Goal: Browse casually

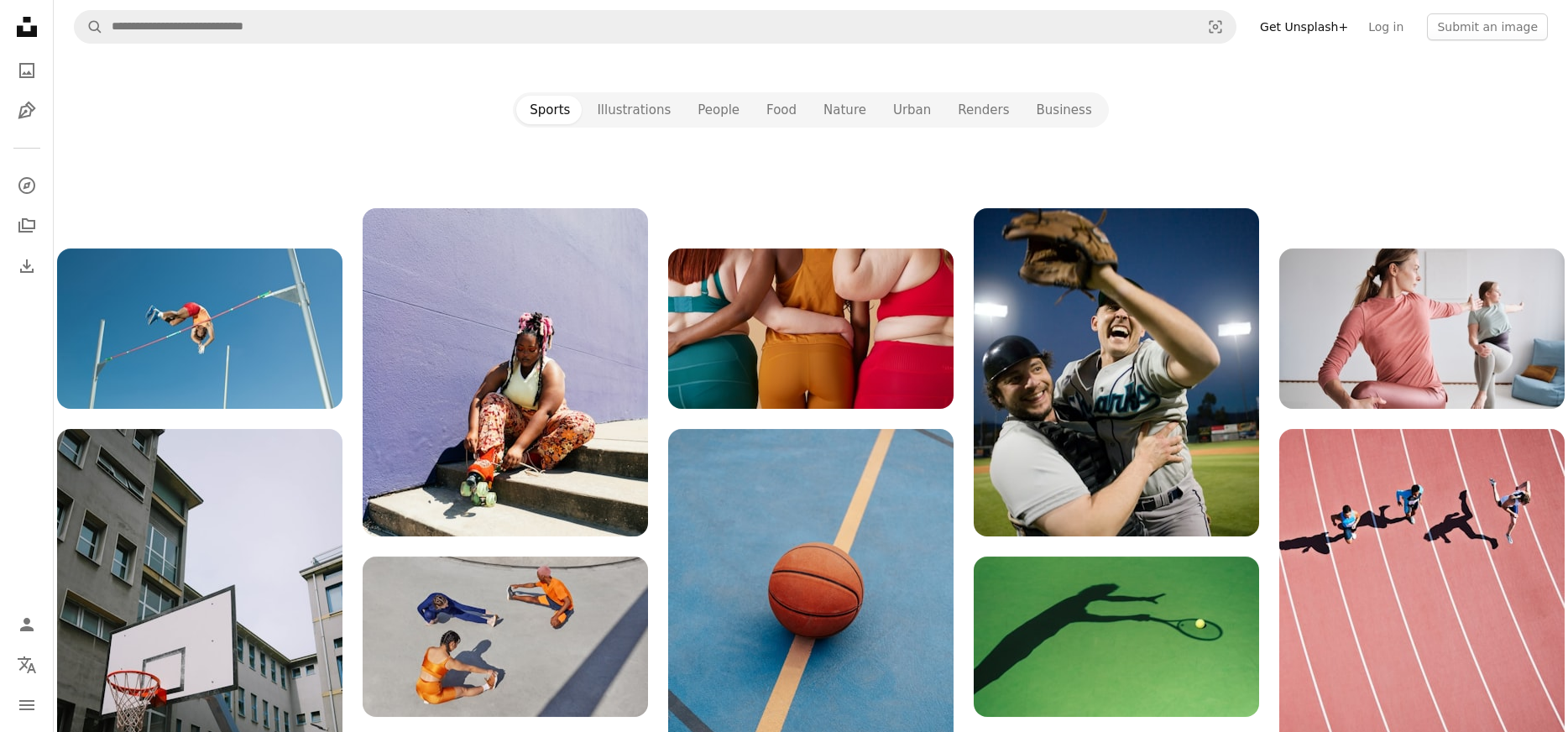
scroll to position [1894, 0]
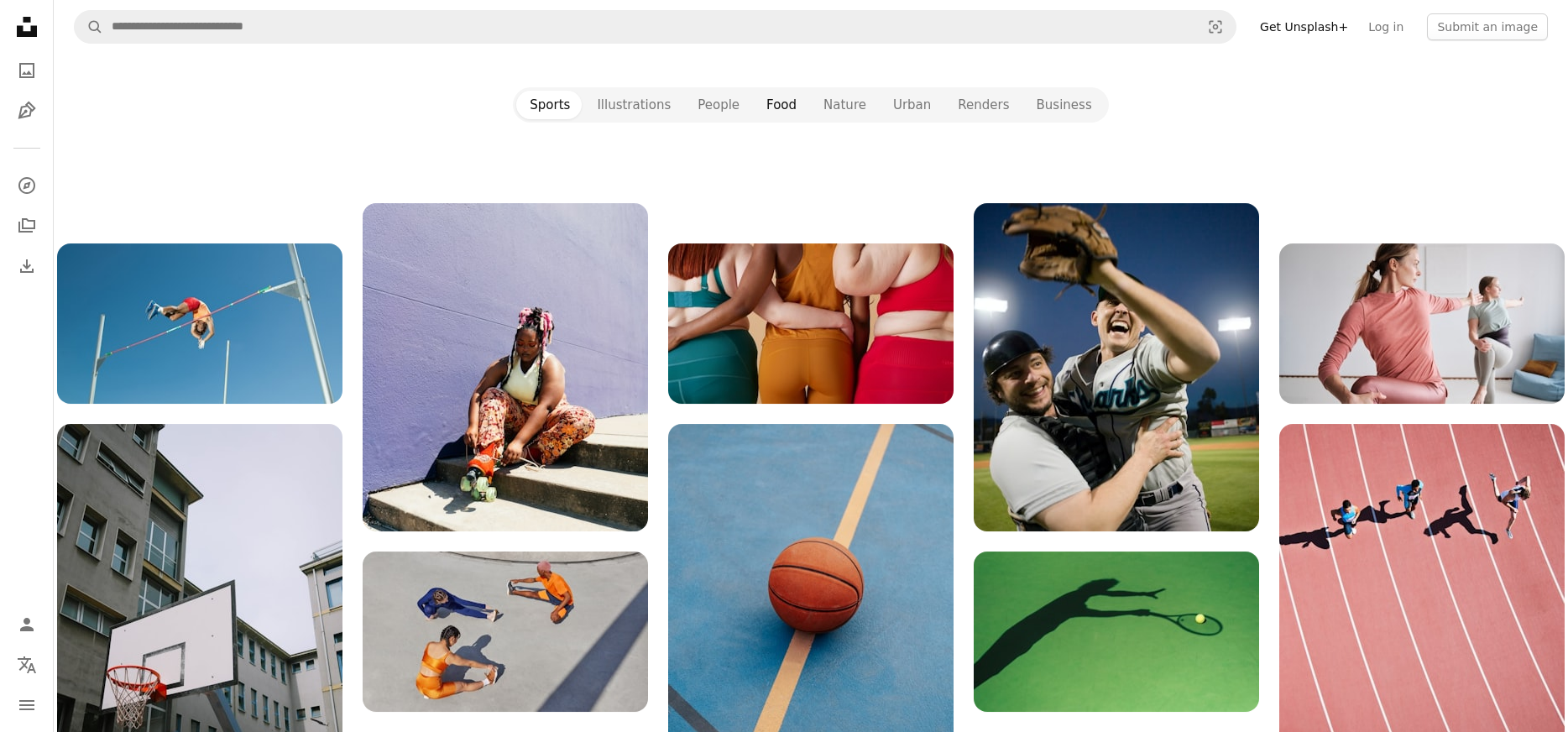
click at [783, 100] on button "Food" at bounding box center [782, 105] width 57 height 28
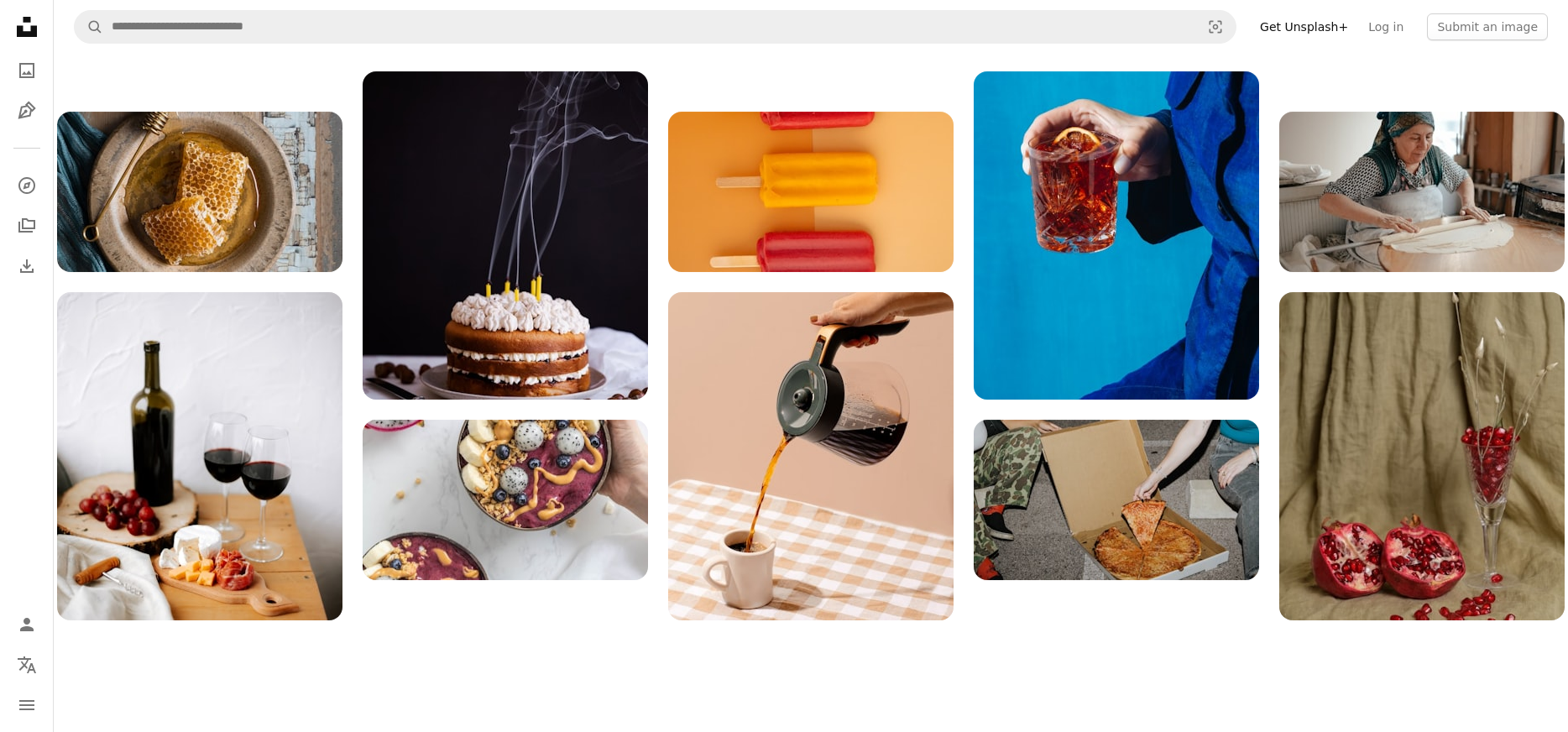
scroll to position [1857, 0]
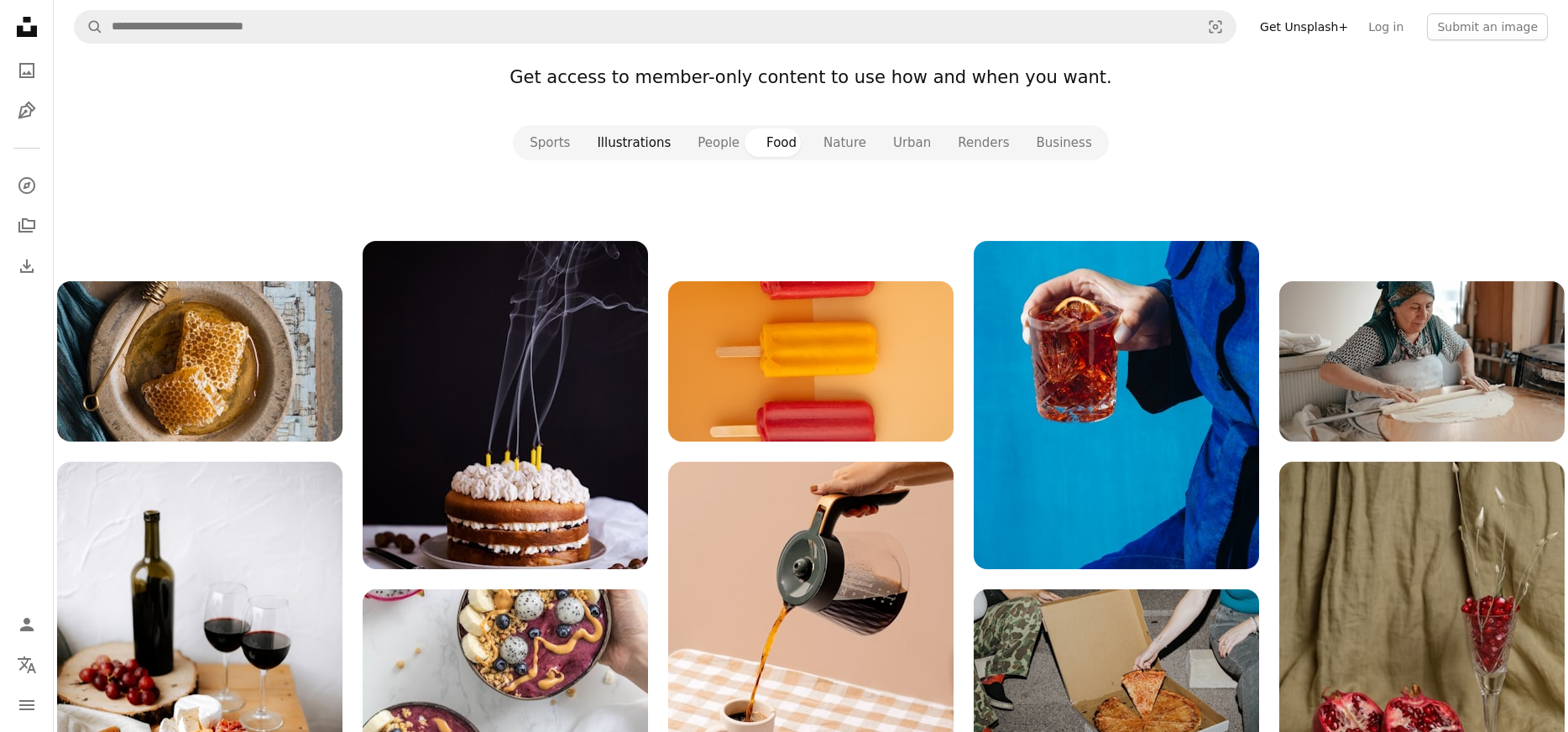
click at [633, 150] on button "Illustrations" at bounding box center [634, 142] width 101 height 28
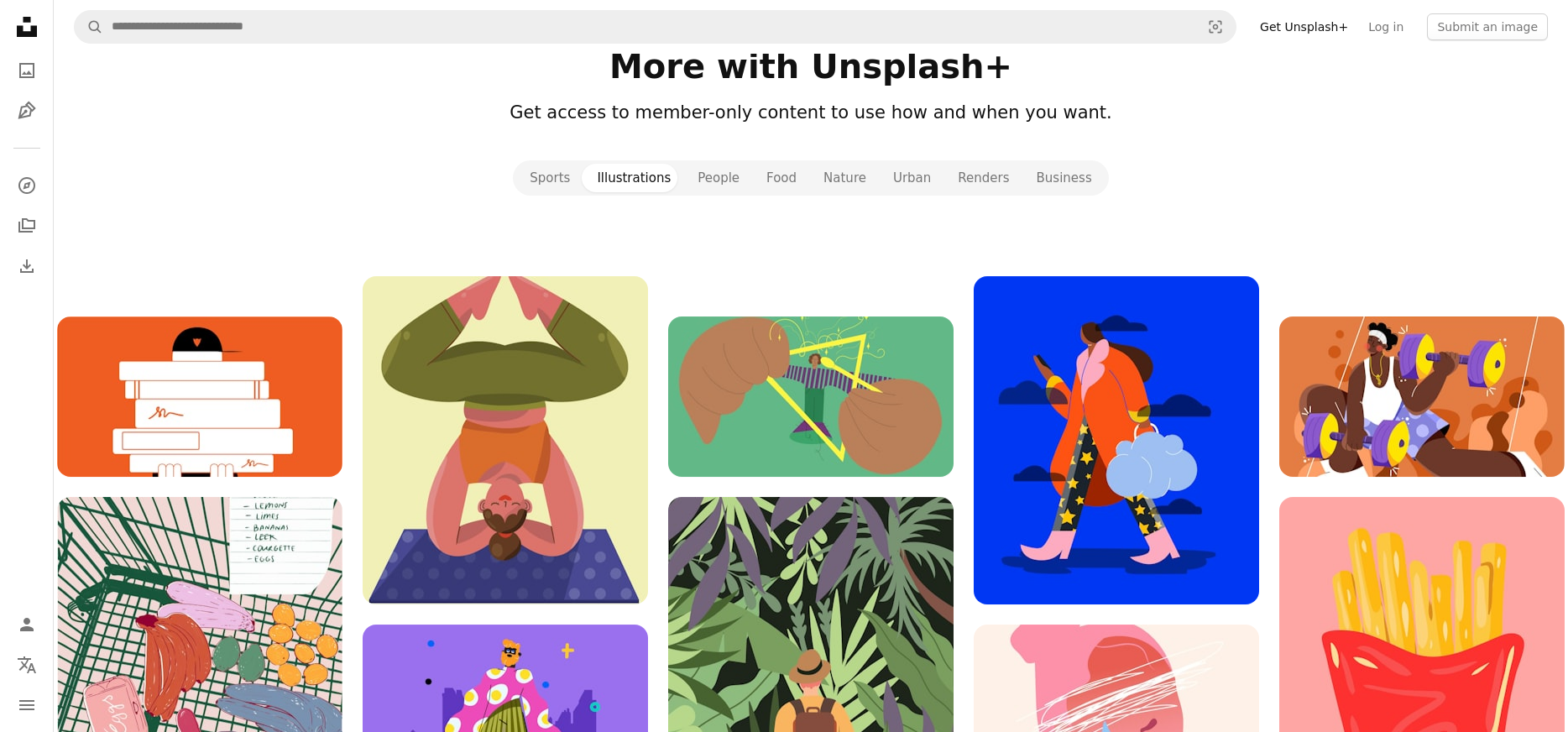
scroll to position [1743, 0]
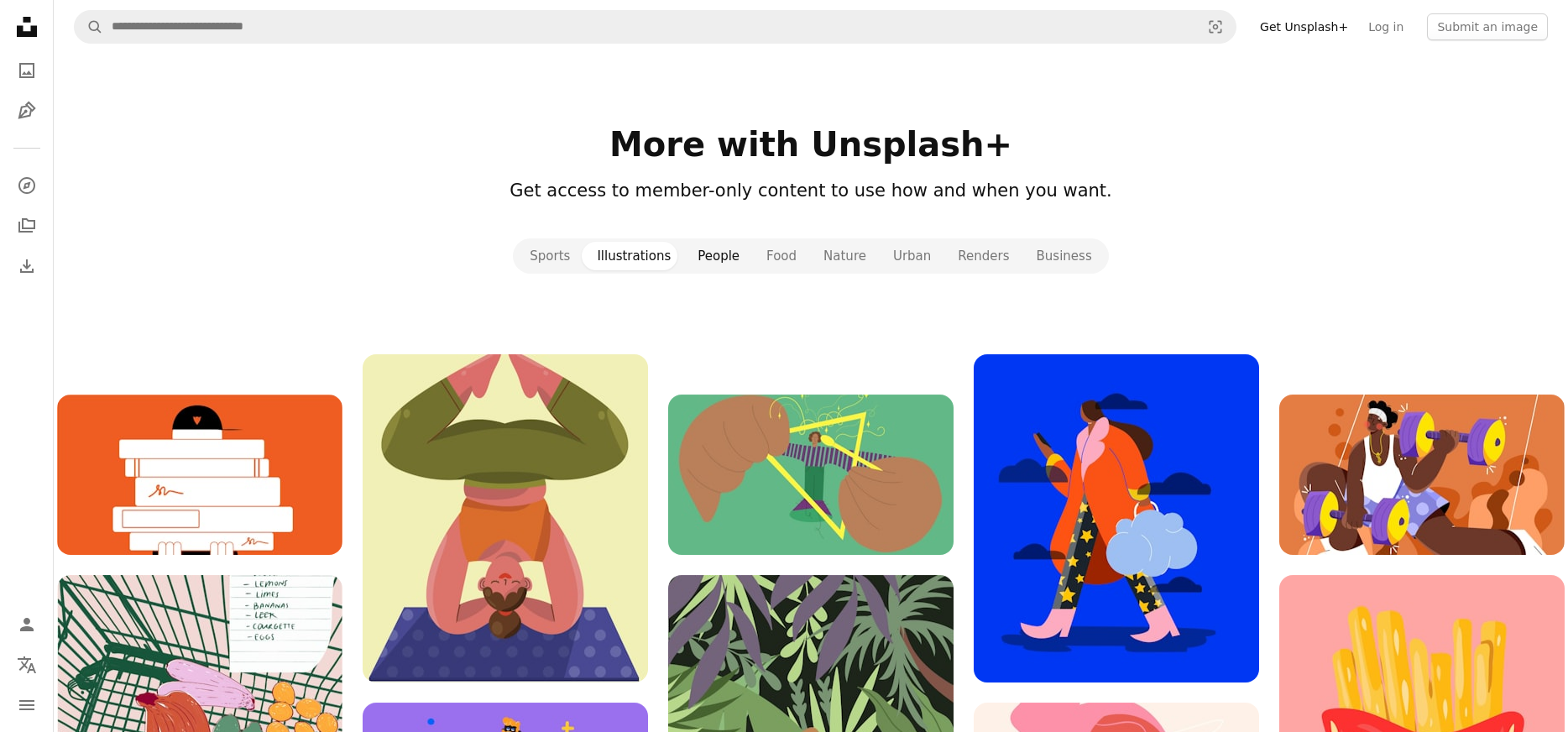
click at [729, 251] on button "People" at bounding box center [718, 256] width 69 height 28
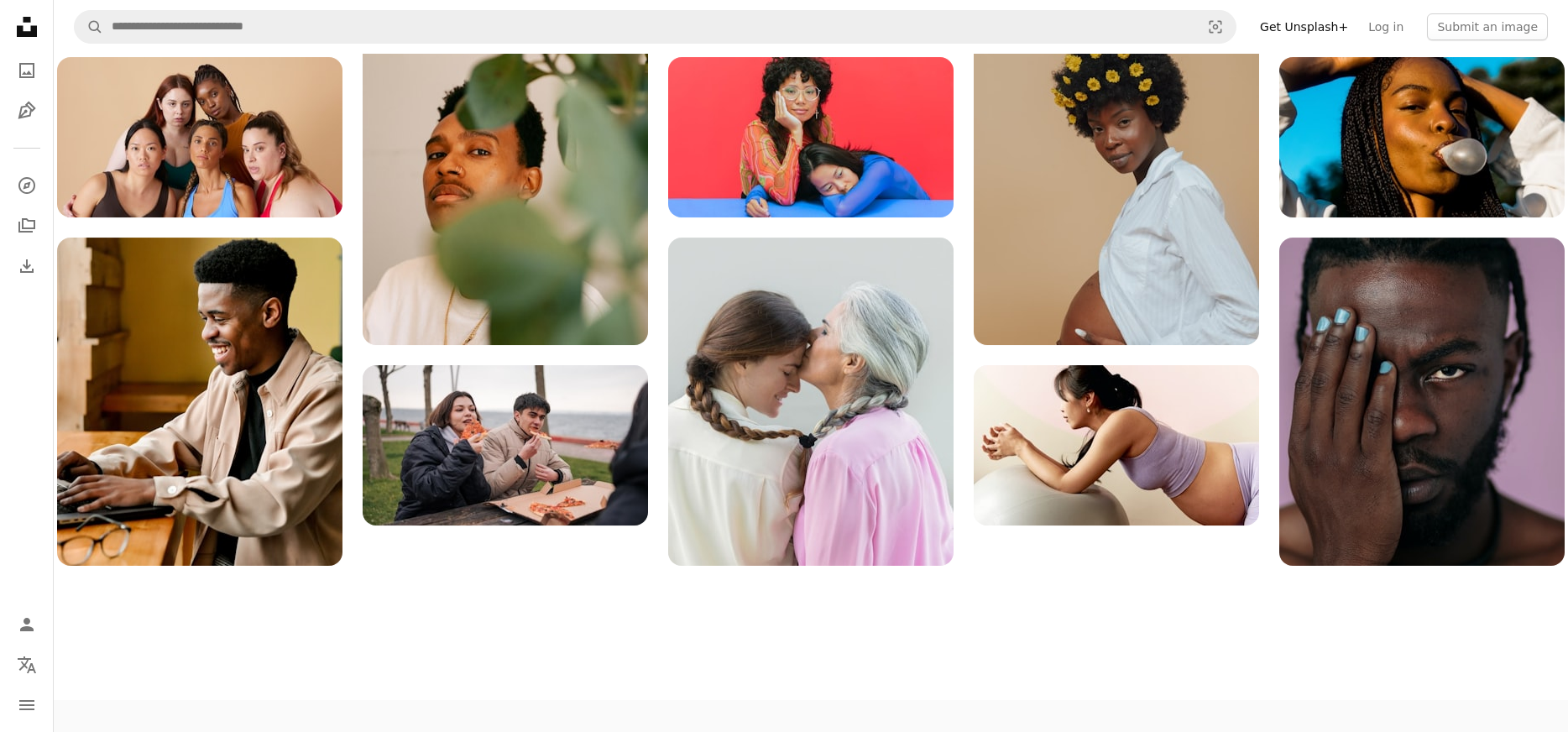
scroll to position [2070, 0]
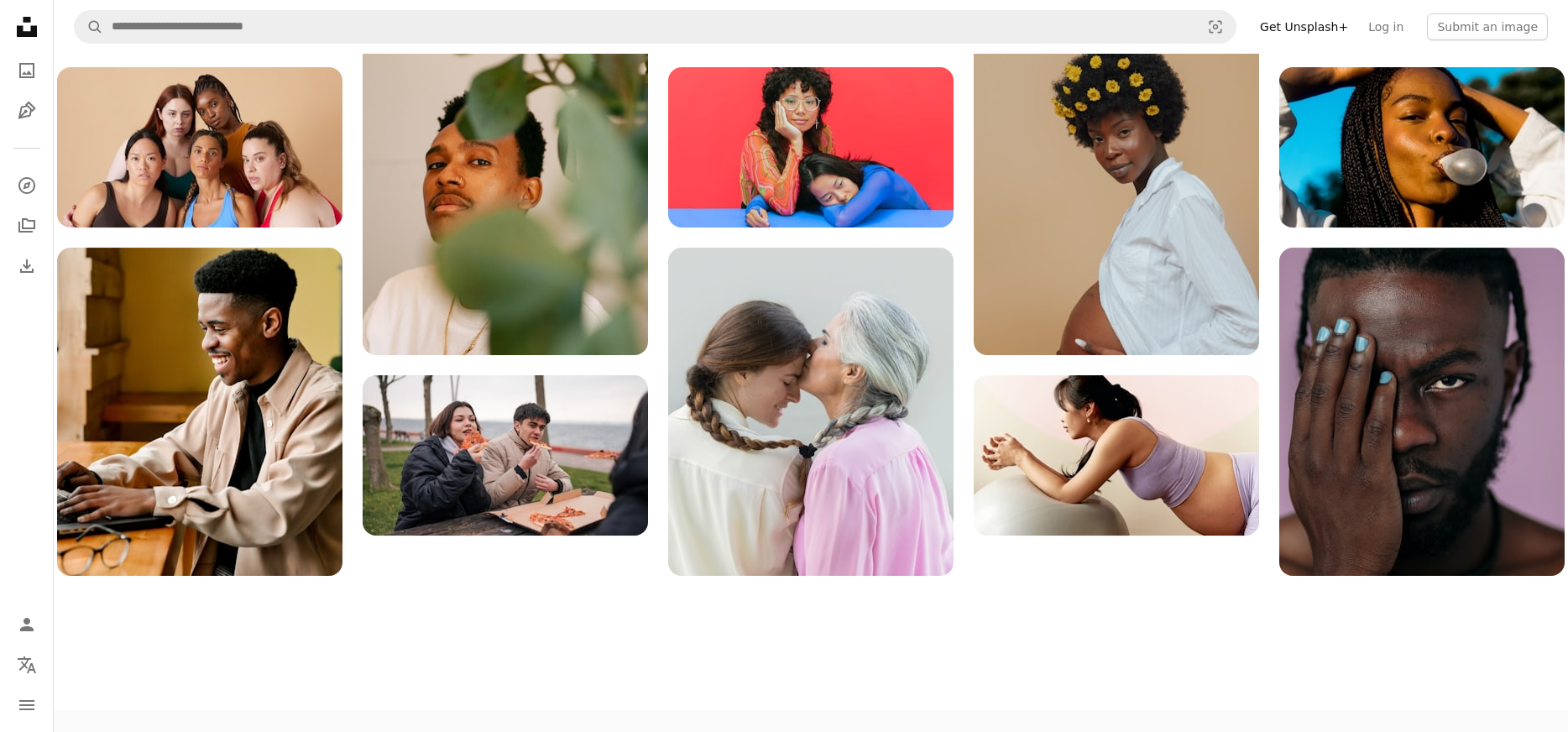
click at [835, 181] on img at bounding box center [810, 147] width 286 height 160
click at [828, 164] on img at bounding box center [810, 147] width 286 height 160
click at [823, 164] on img at bounding box center [810, 147] width 286 height 160
click at [822, 162] on img at bounding box center [810, 147] width 286 height 160
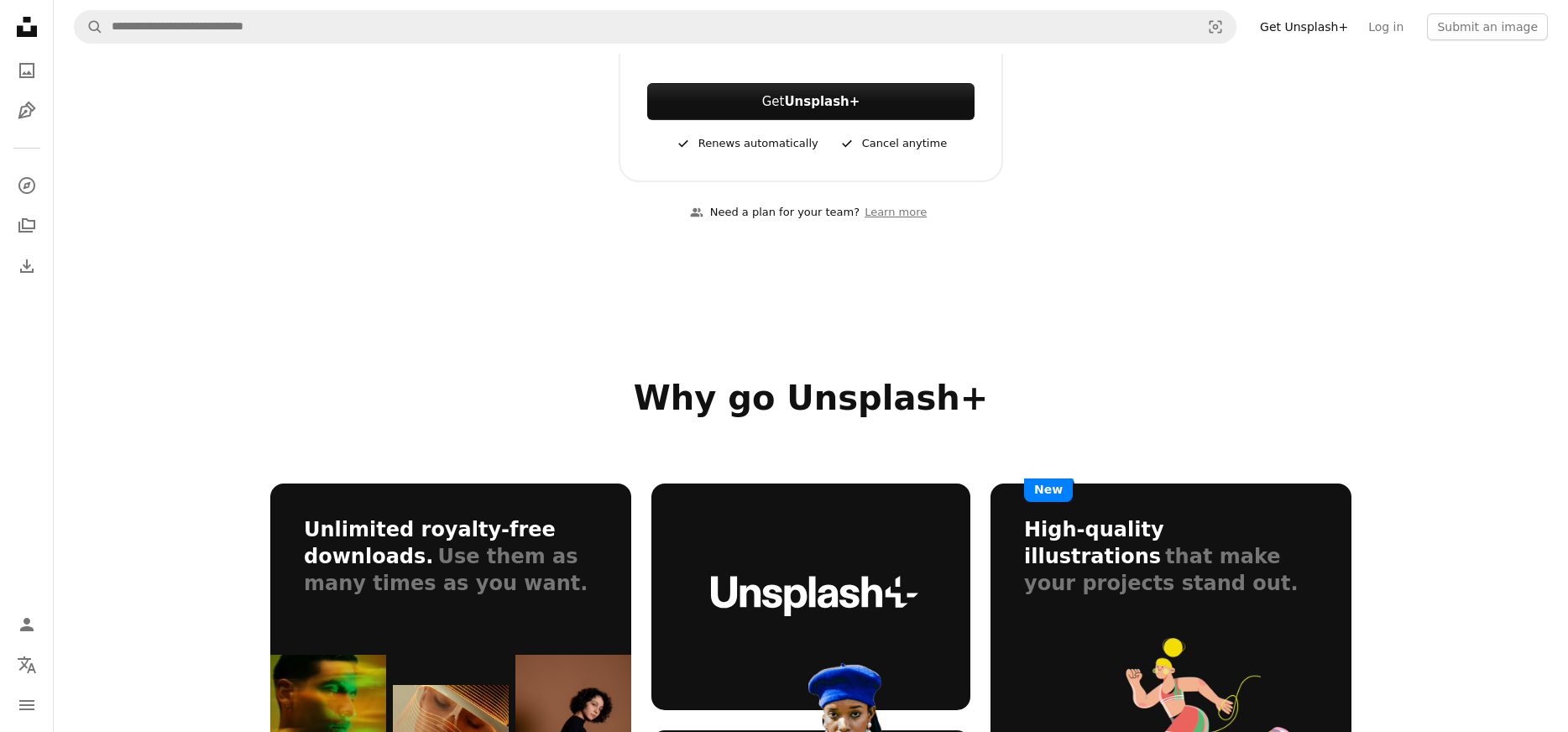
scroll to position [0, 0]
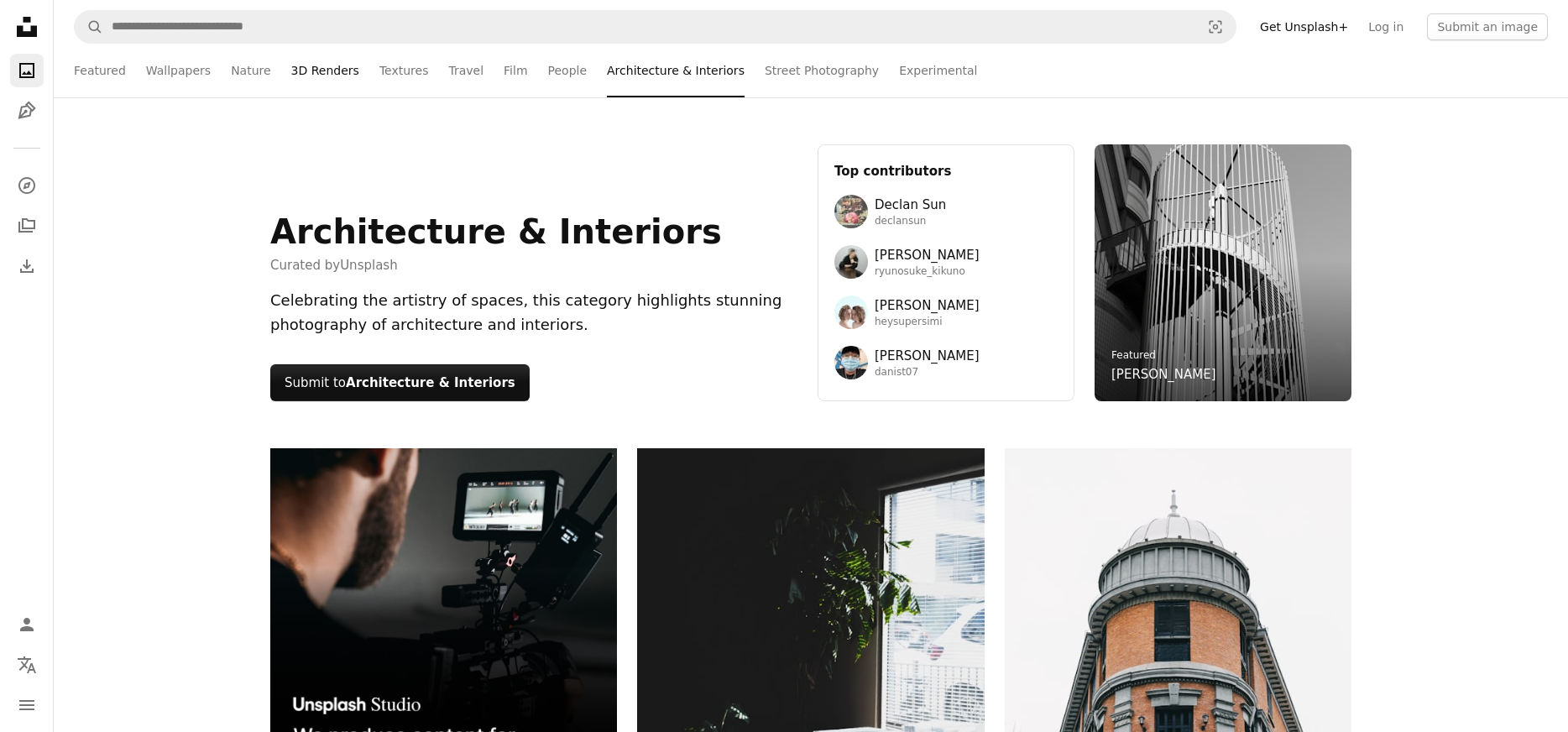
click at [315, 71] on link "3D Renders" at bounding box center [325, 70] width 68 height 54
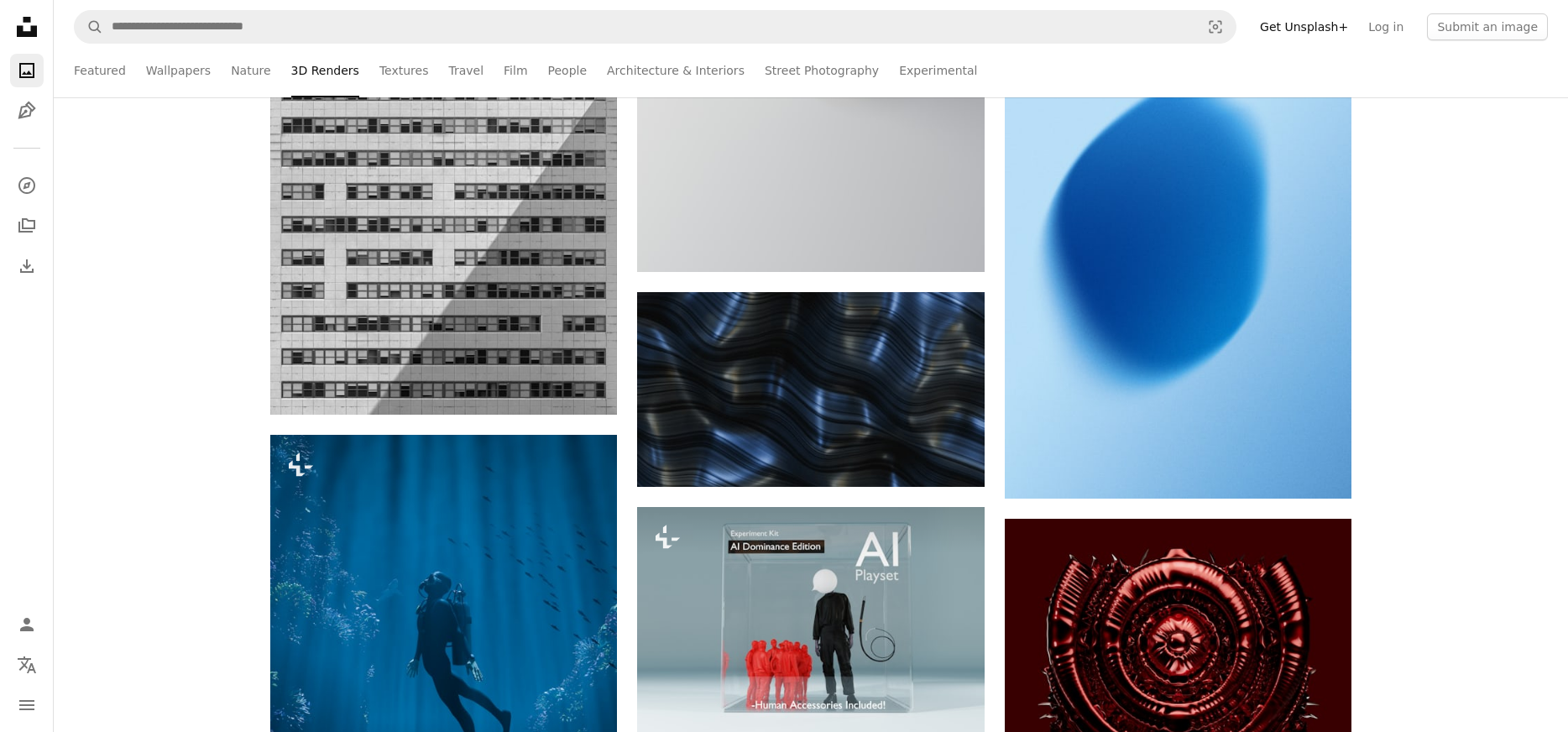
scroll to position [2586, 0]
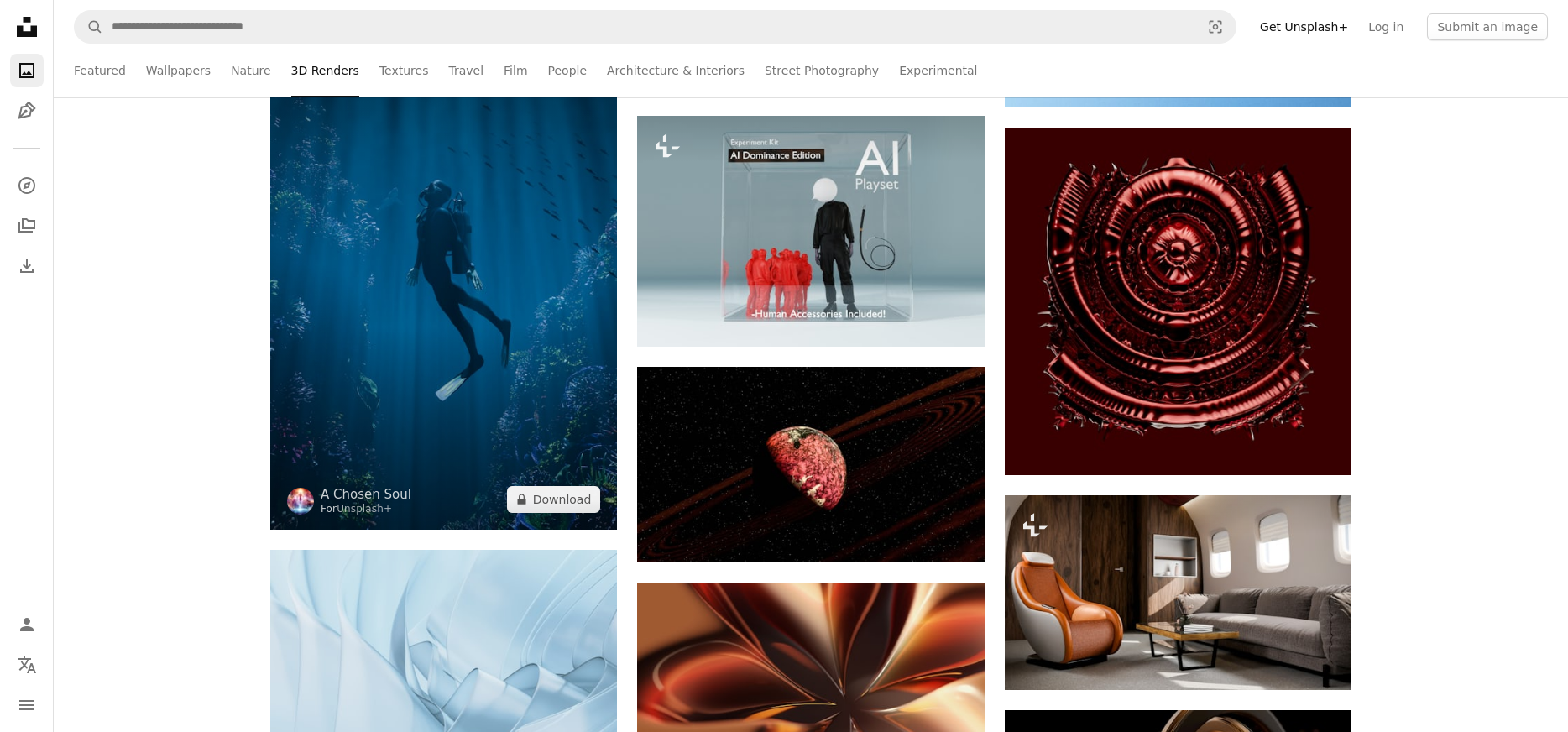
click at [437, 237] on img at bounding box center [443, 286] width 346 height 485
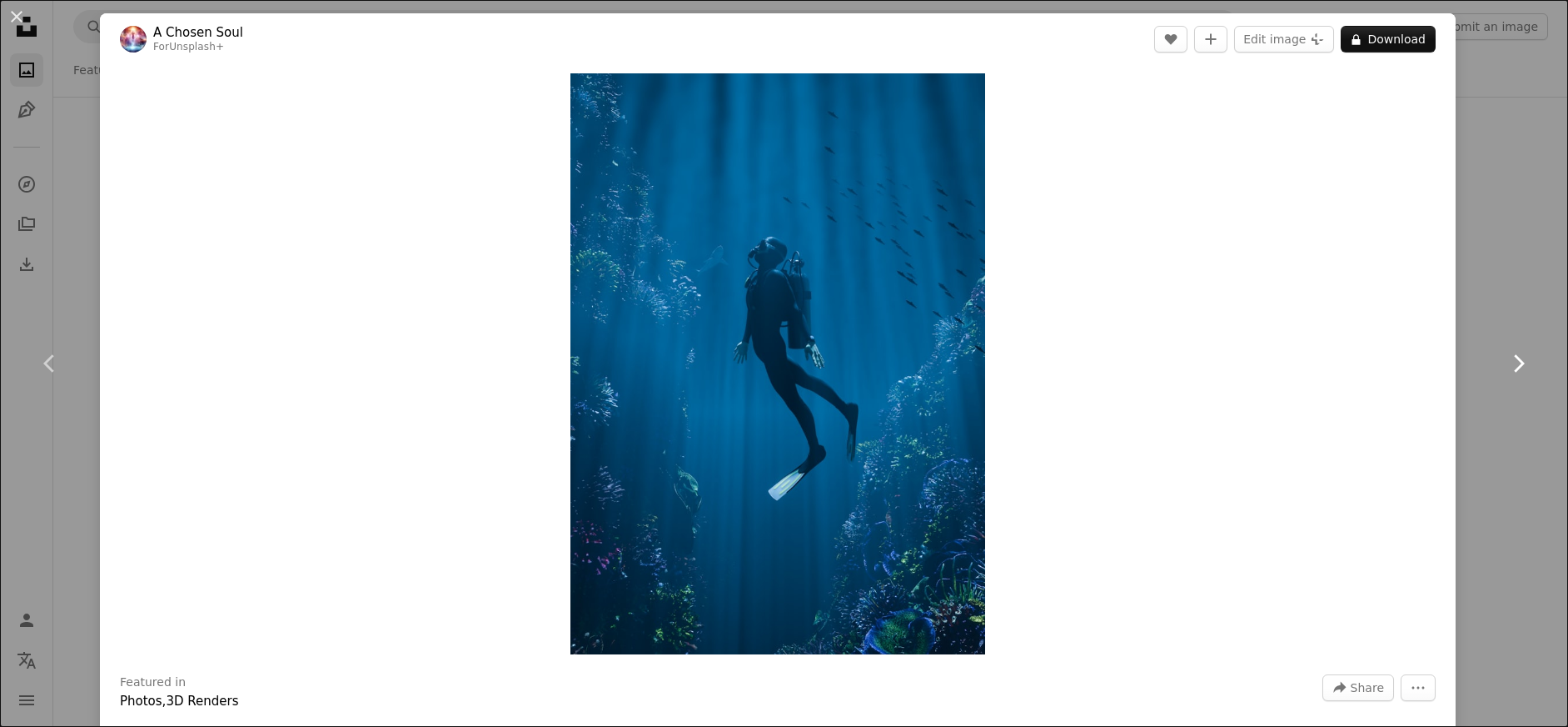
click at [1478, 395] on link "Chevron right" at bounding box center [1518, 364] width 100 height 160
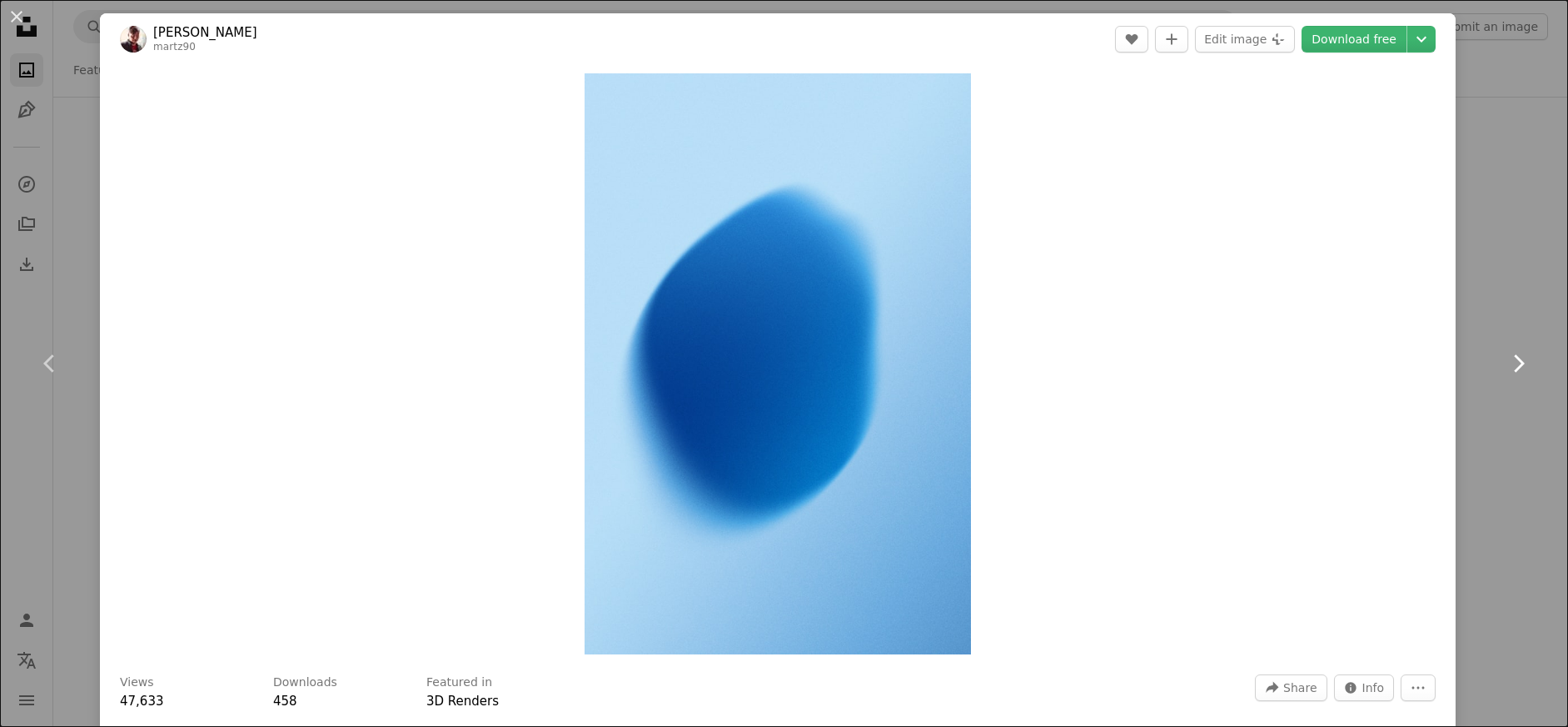
click at [1514, 368] on icon at bounding box center [1520, 363] width 11 height 18
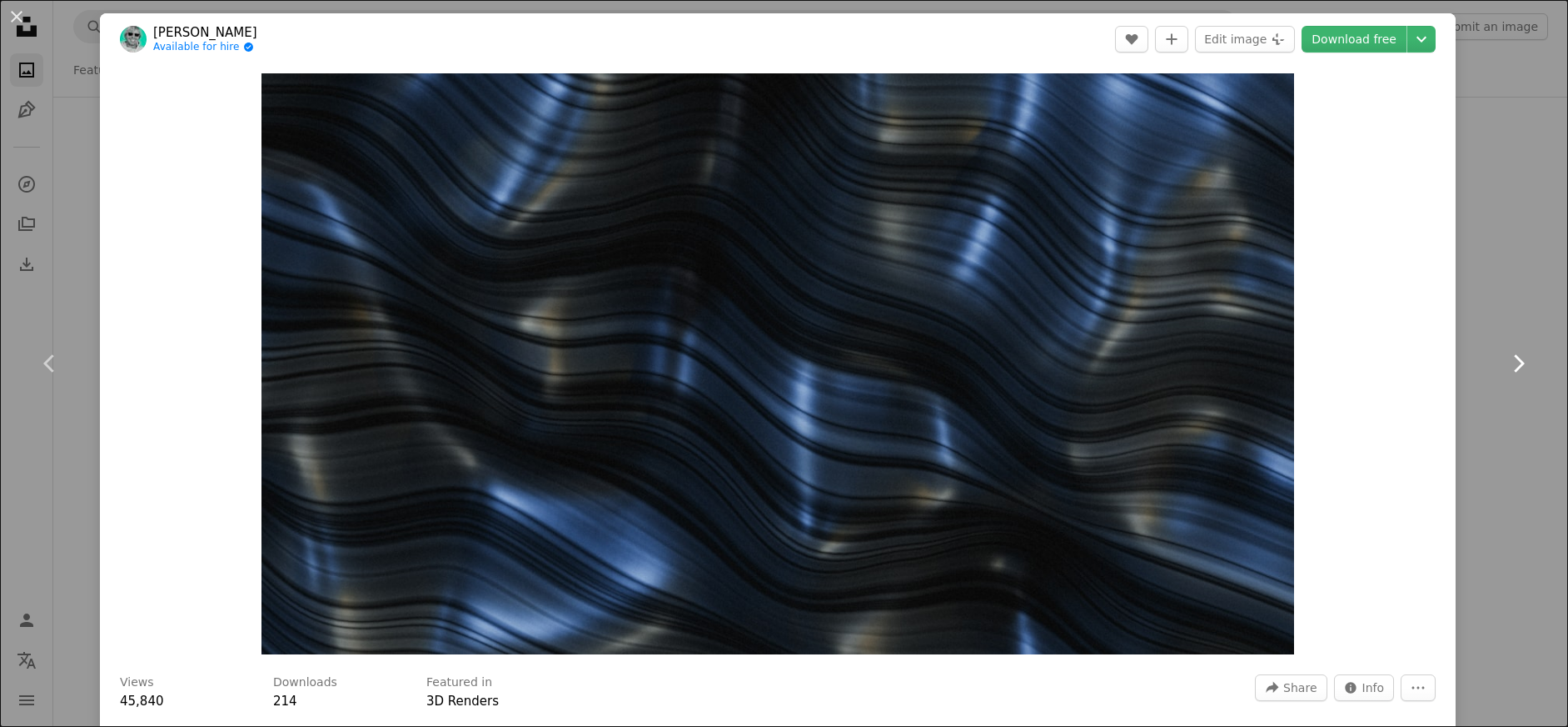
click at [1514, 367] on icon at bounding box center [1520, 363] width 11 height 18
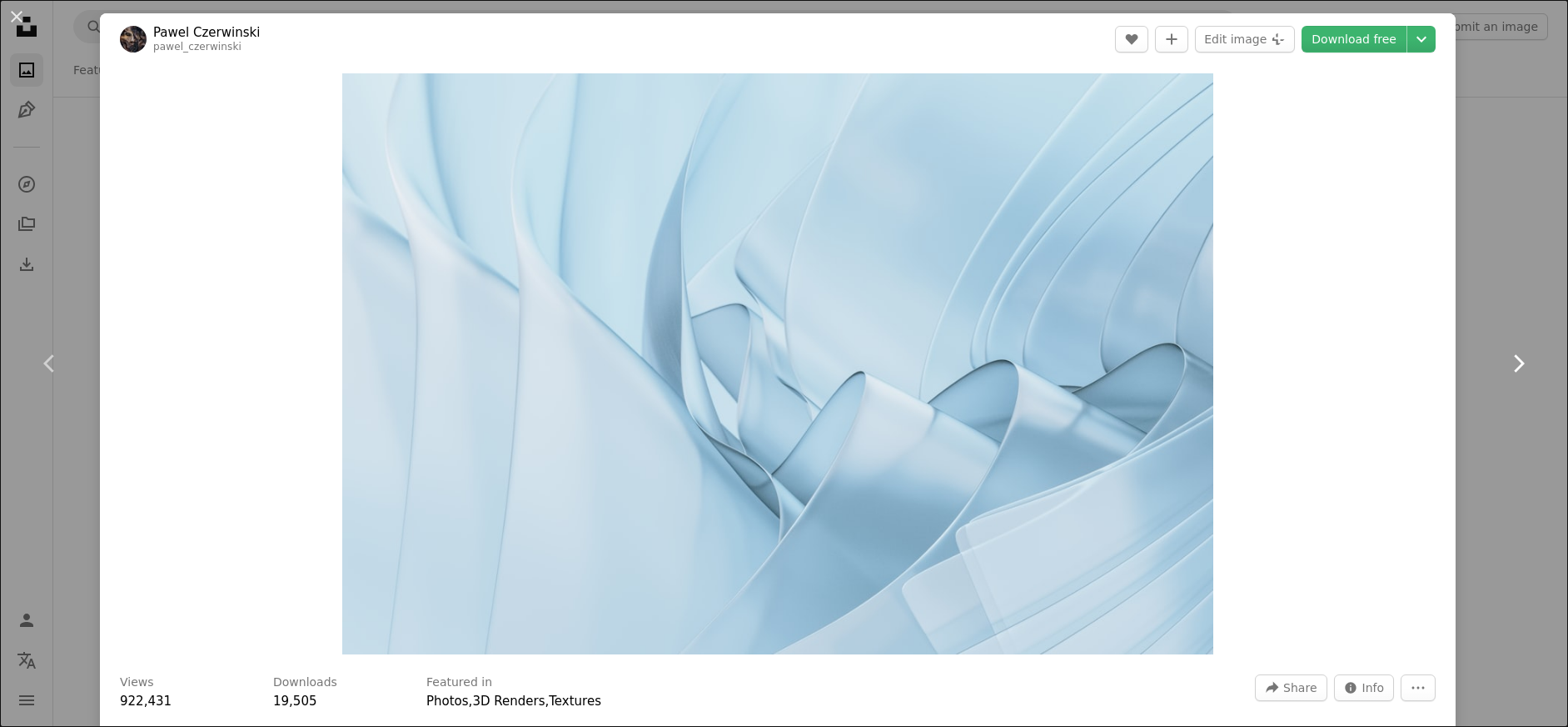
click at [1505, 366] on icon "Chevron right" at bounding box center [1518, 364] width 26 height 26
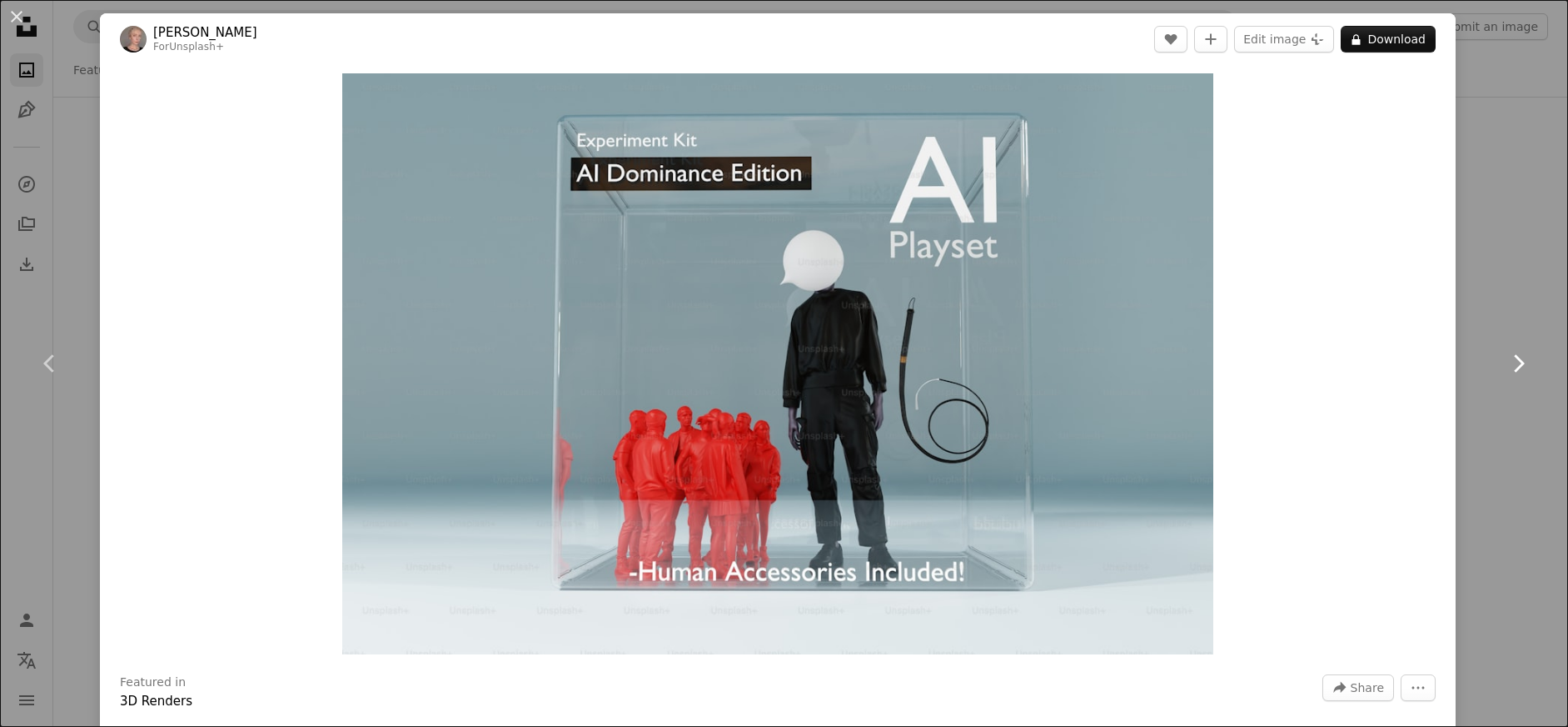
click at [1505, 365] on icon "Chevron right" at bounding box center [1518, 364] width 26 height 26
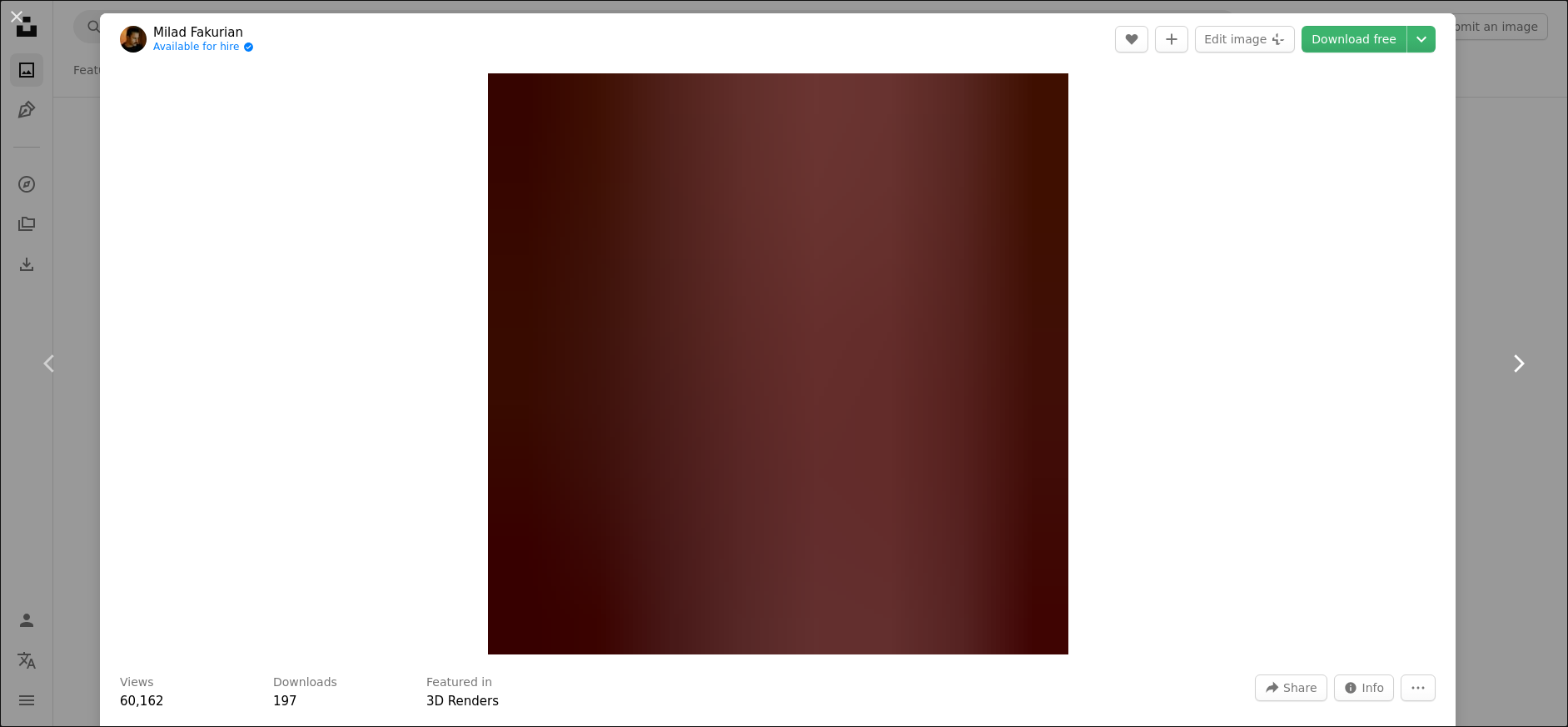
click at [1505, 365] on icon "Chevron right" at bounding box center [1518, 364] width 26 height 26
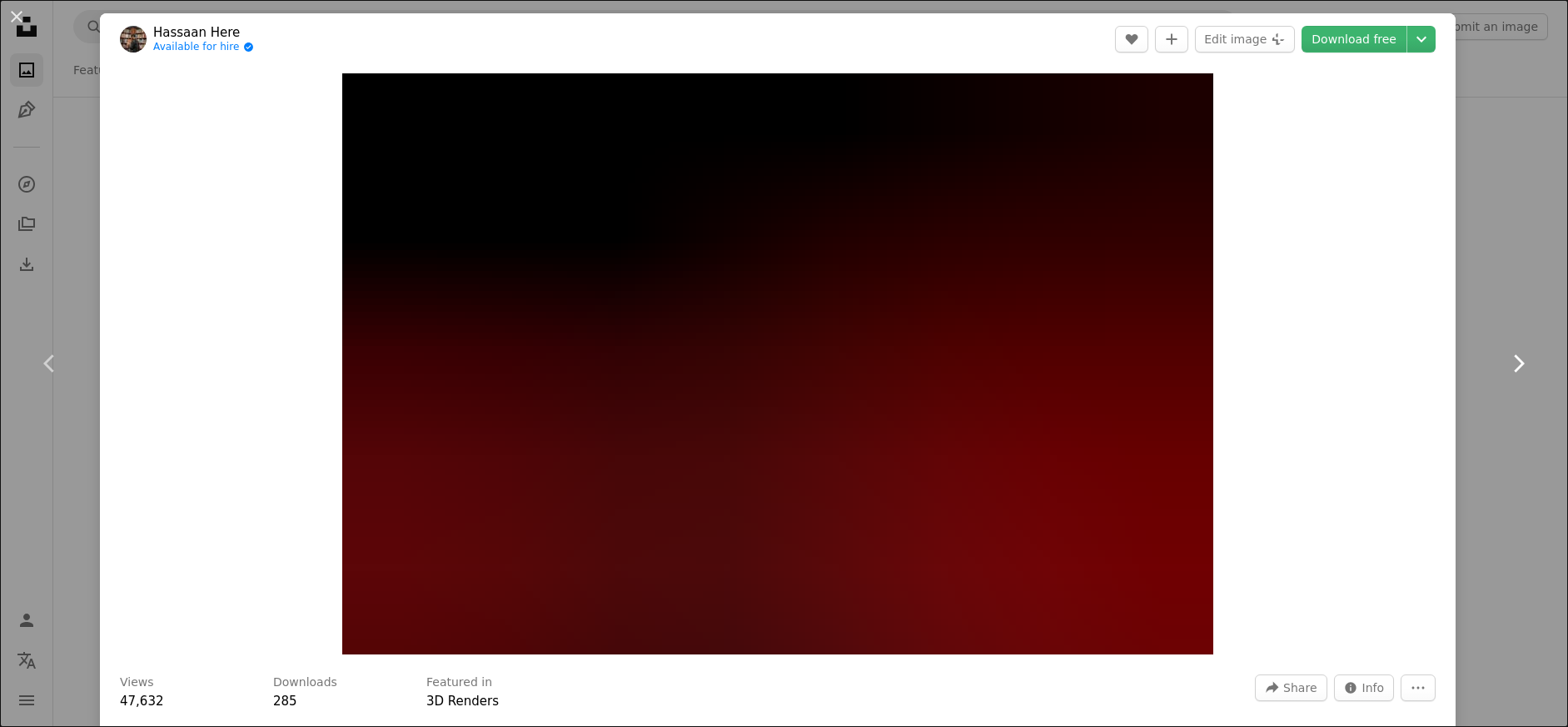
click at [1505, 365] on icon "Chevron right" at bounding box center [1518, 364] width 26 height 26
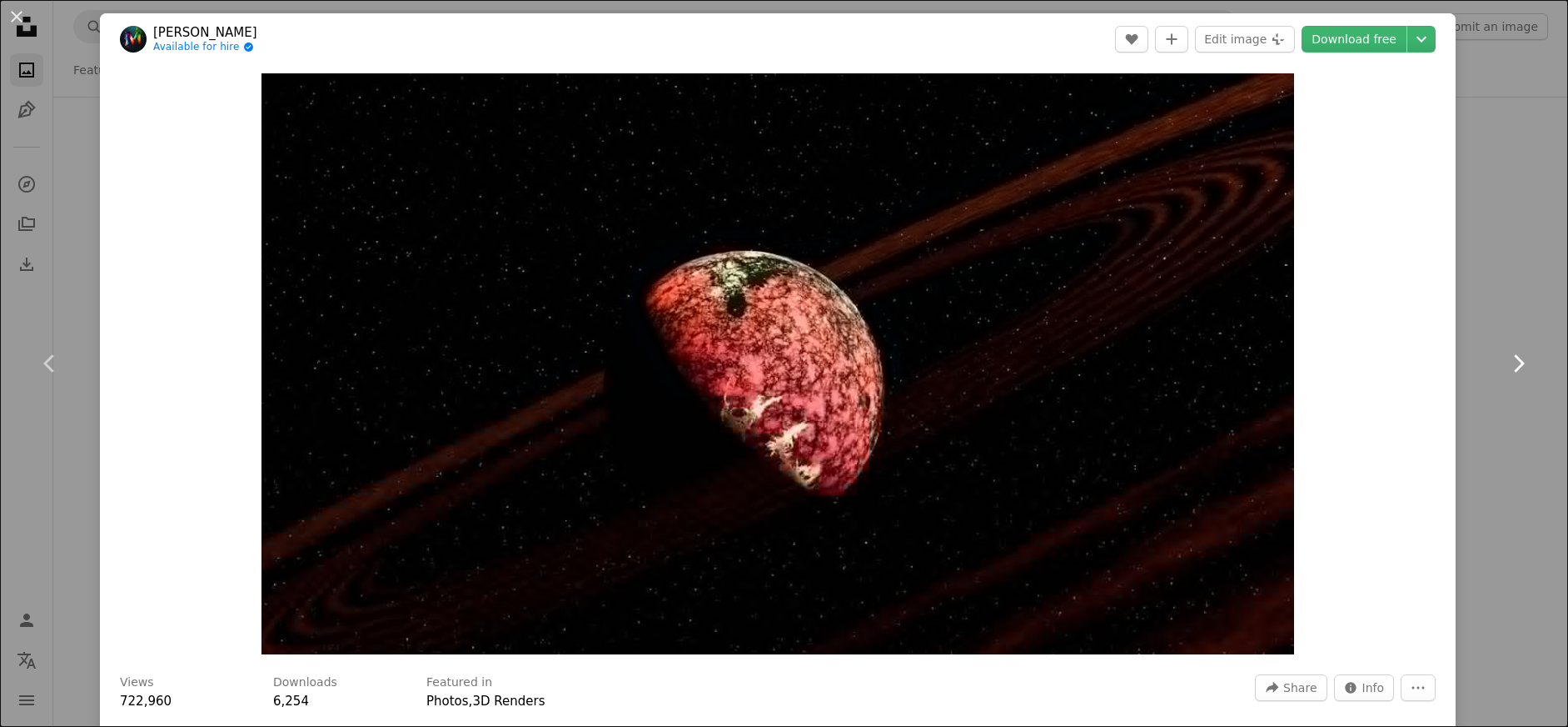
click at [1505, 365] on icon "Chevron right" at bounding box center [1518, 364] width 26 height 26
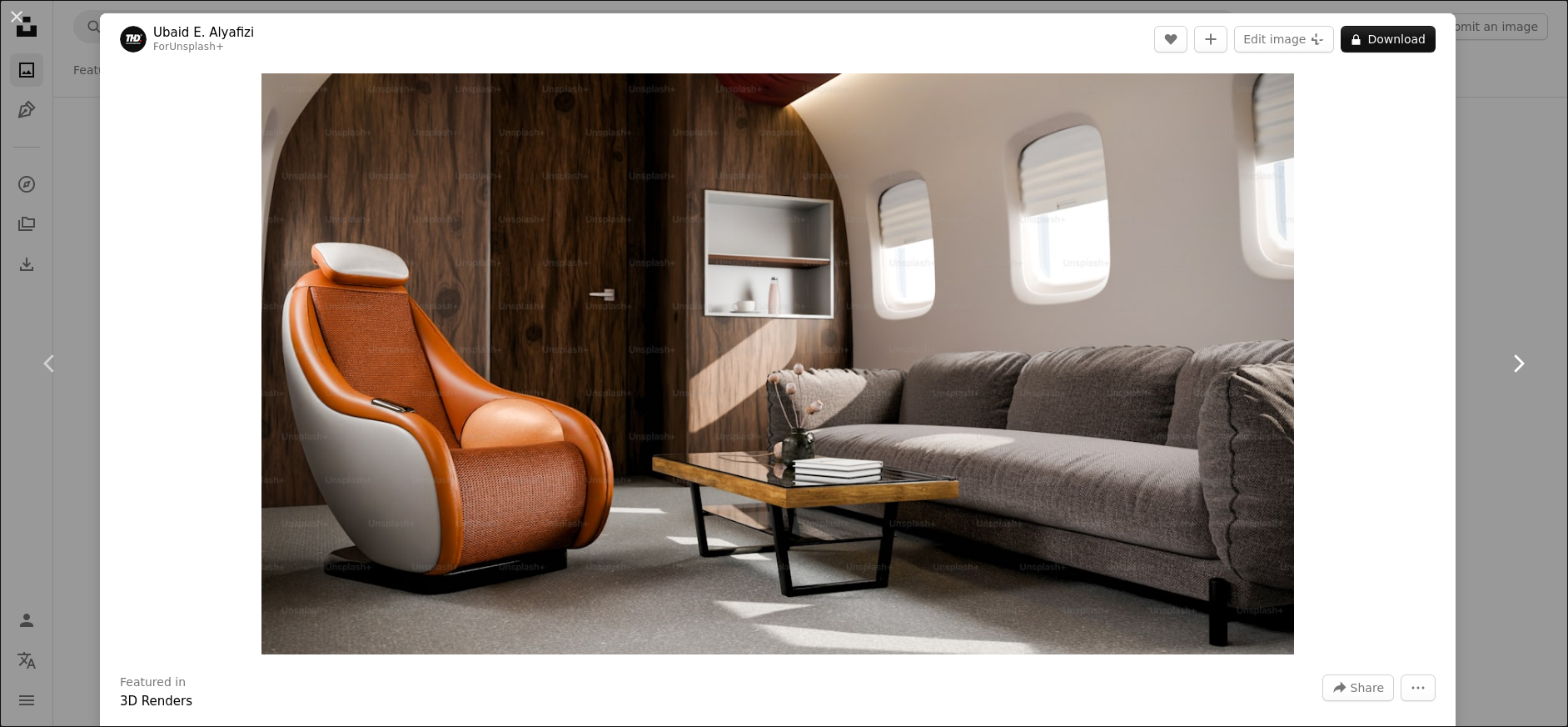
click at [1505, 365] on icon "Chevron right" at bounding box center [1518, 364] width 26 height 26
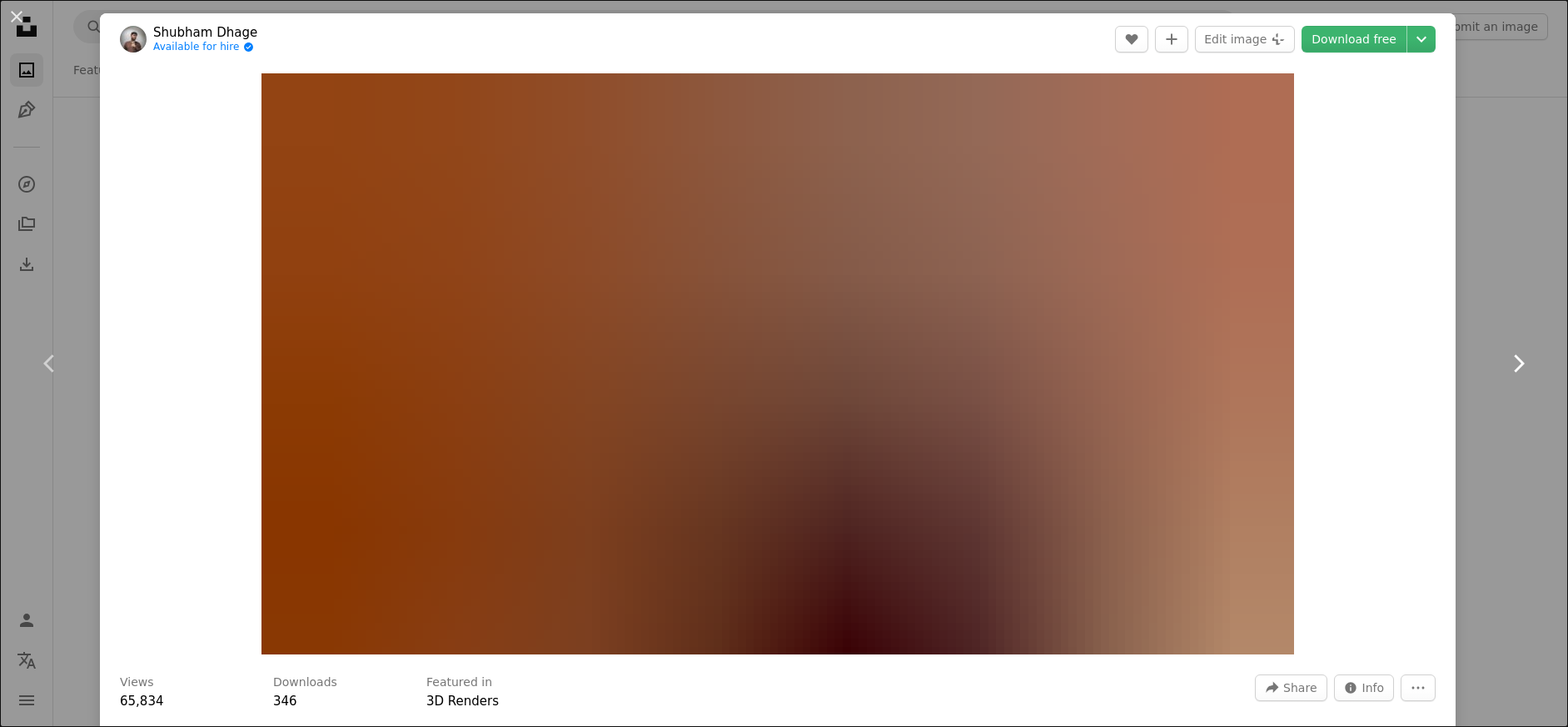
click at [1505, 365] on icon "Chevron right" at bounding box center [1518, 364] width 26 height 26
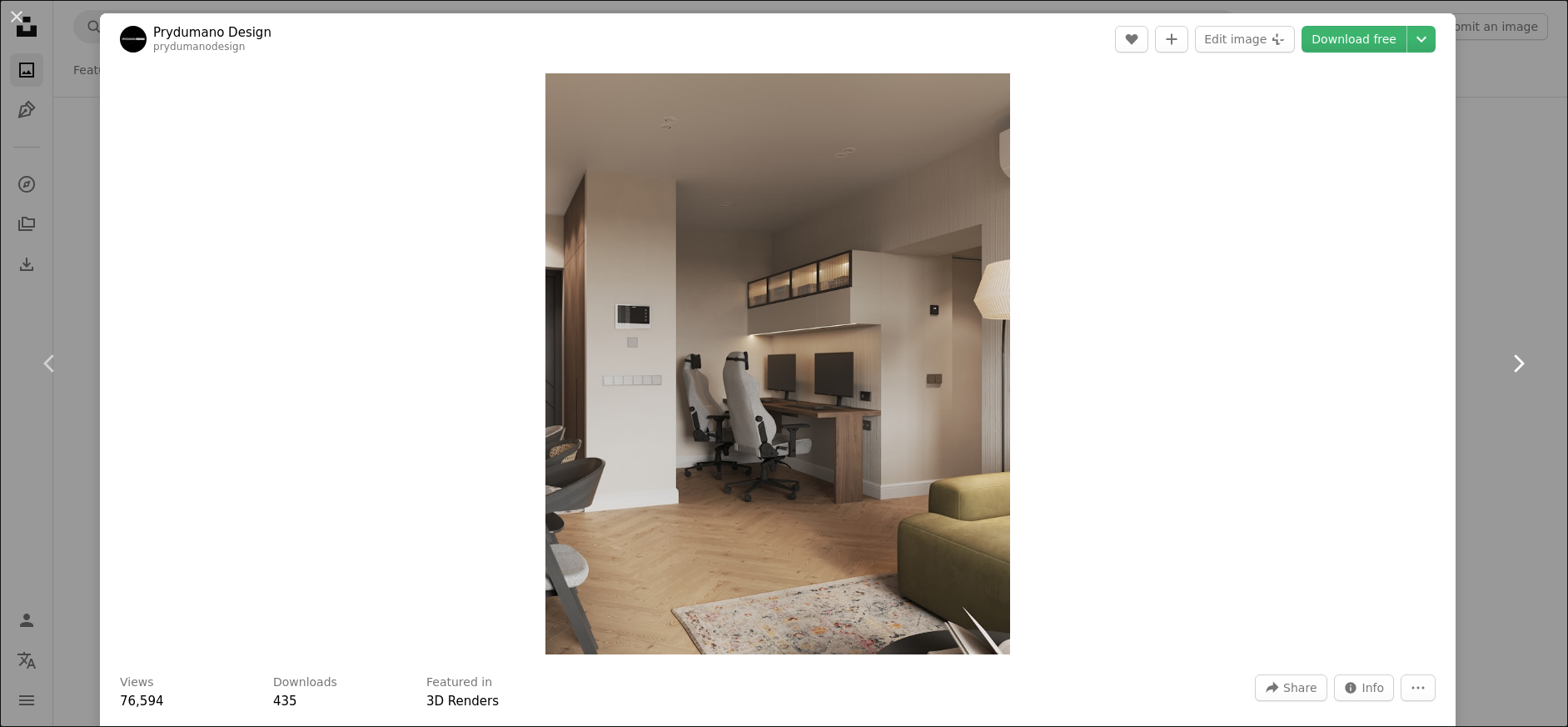
click at [1508, 364] on icon "Chevron right" at bounding box center [1518, 364] width 26 height 26
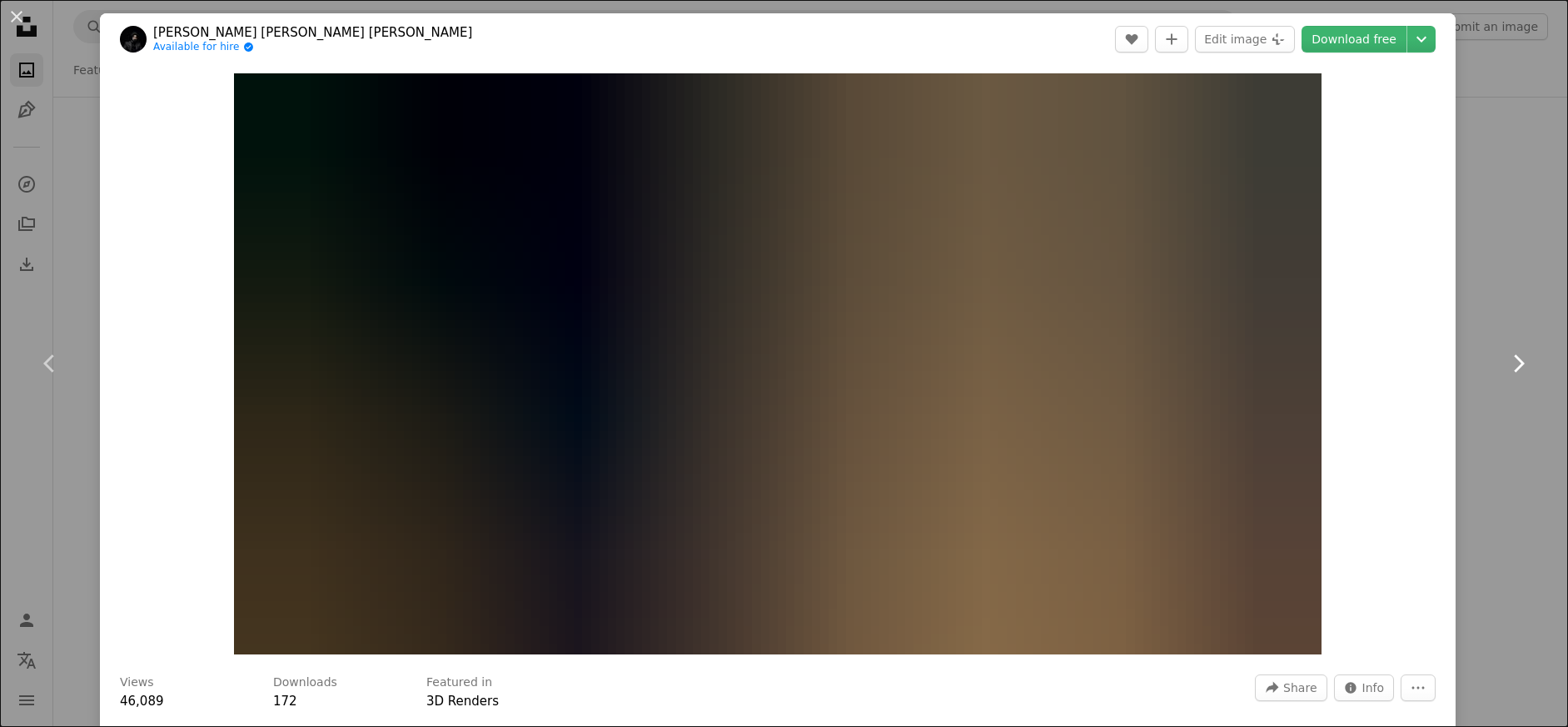
click at [1508, 364] on icon "Chevron right" at bounding box center [1518, 364] width 26 height 26
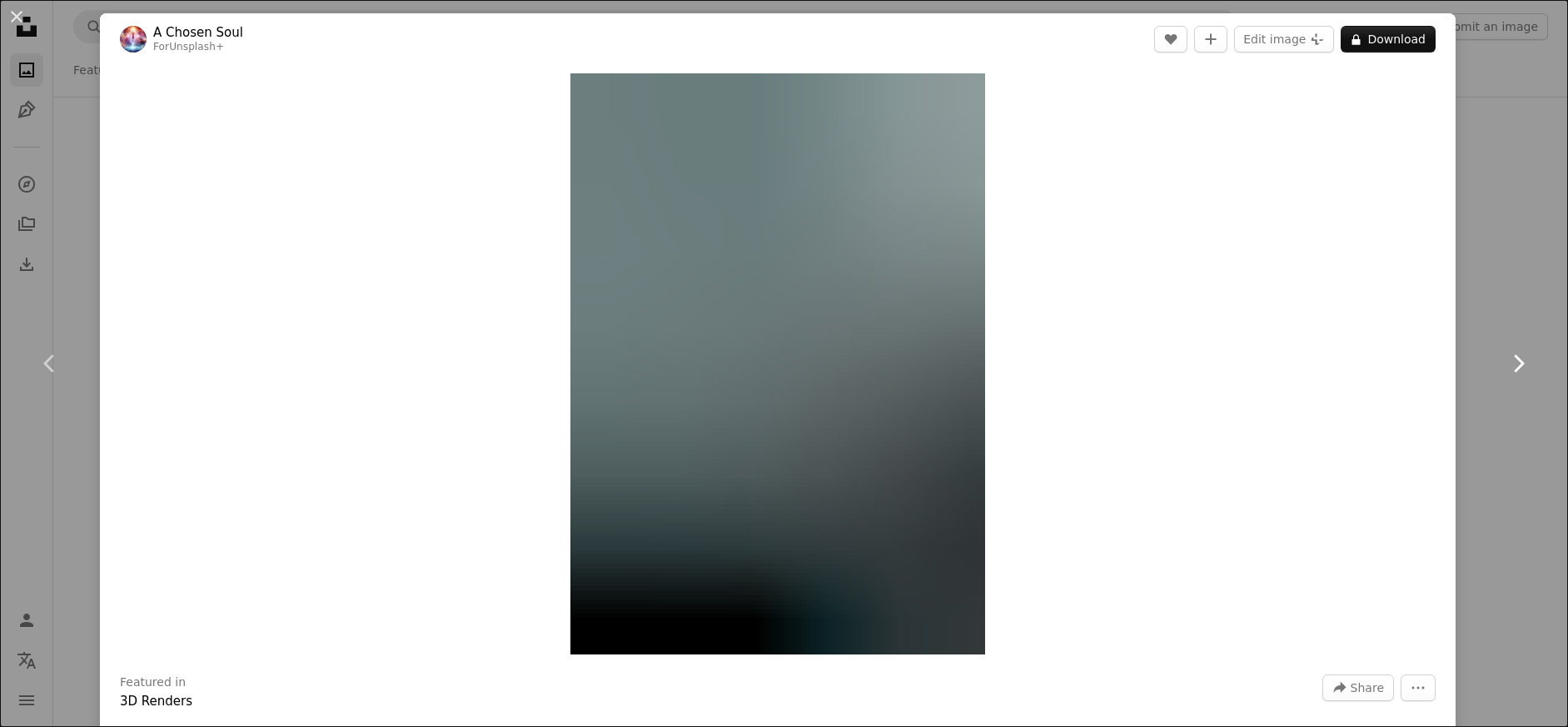
click at [1505, 364] on icon "Chevron right" at bounding box center [1518, 364] width 26 height 26
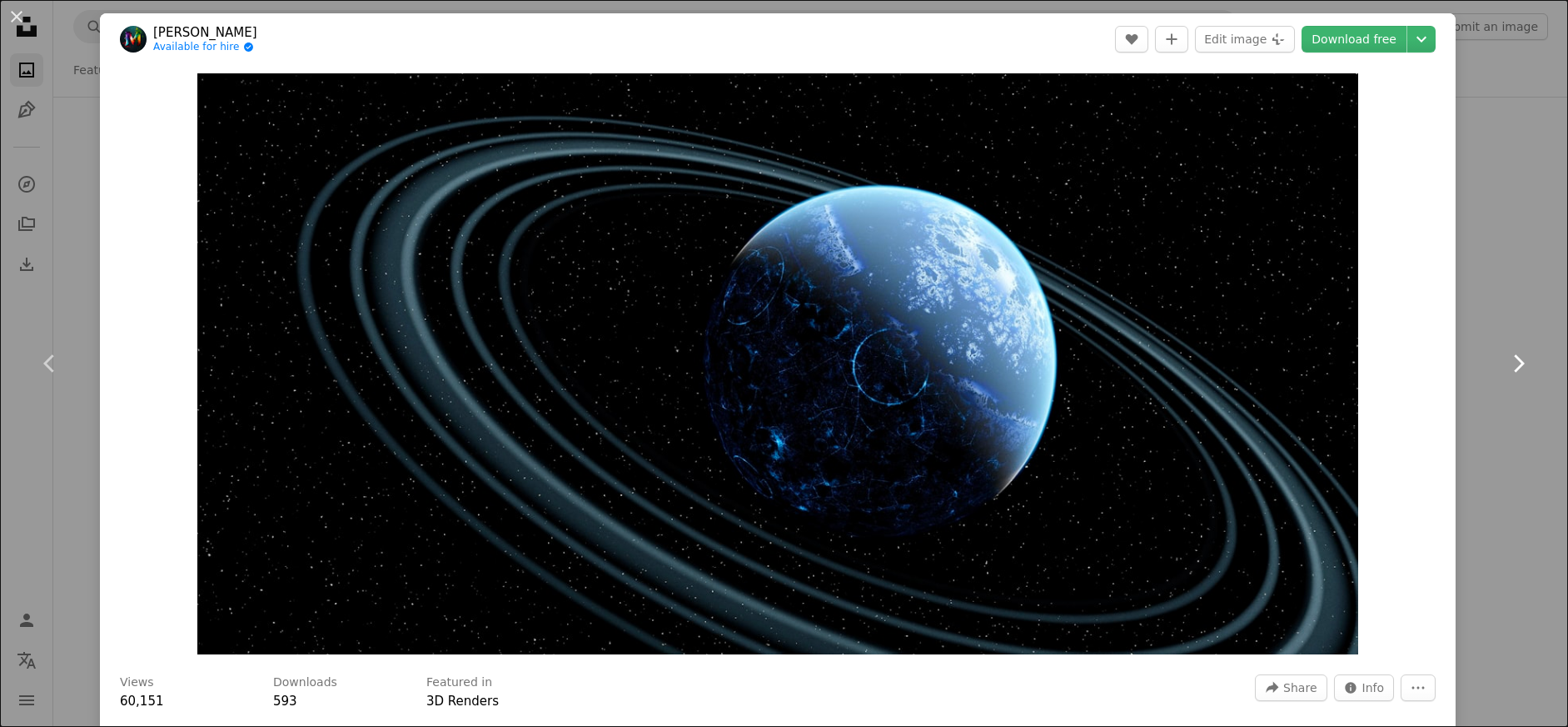
click at [1505, 364] on icon "Chevron right" at bounding box center [1518, 364] width 26 height 26
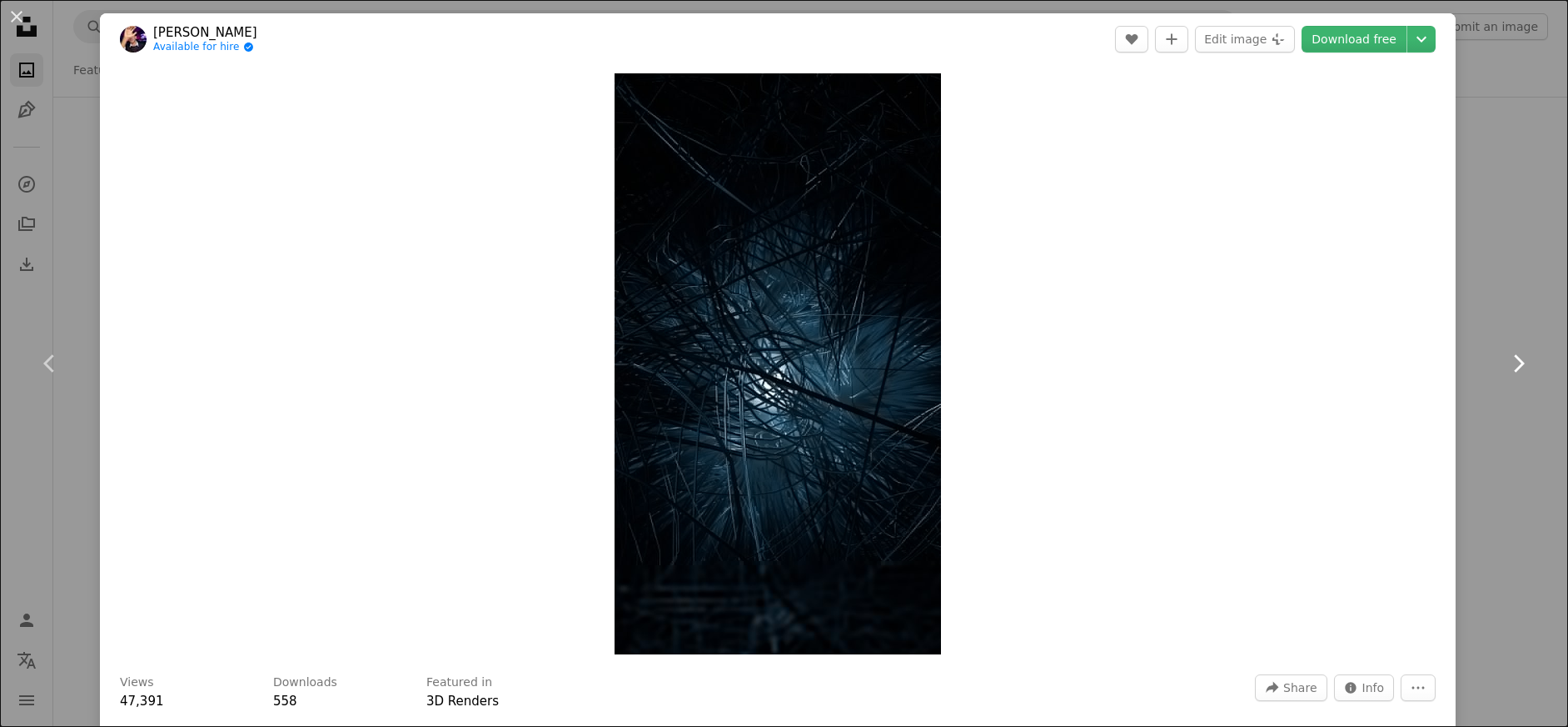
click at [1489, 362] on link "Chevron right" at bounding box center [1518, 364] width 100 height 160
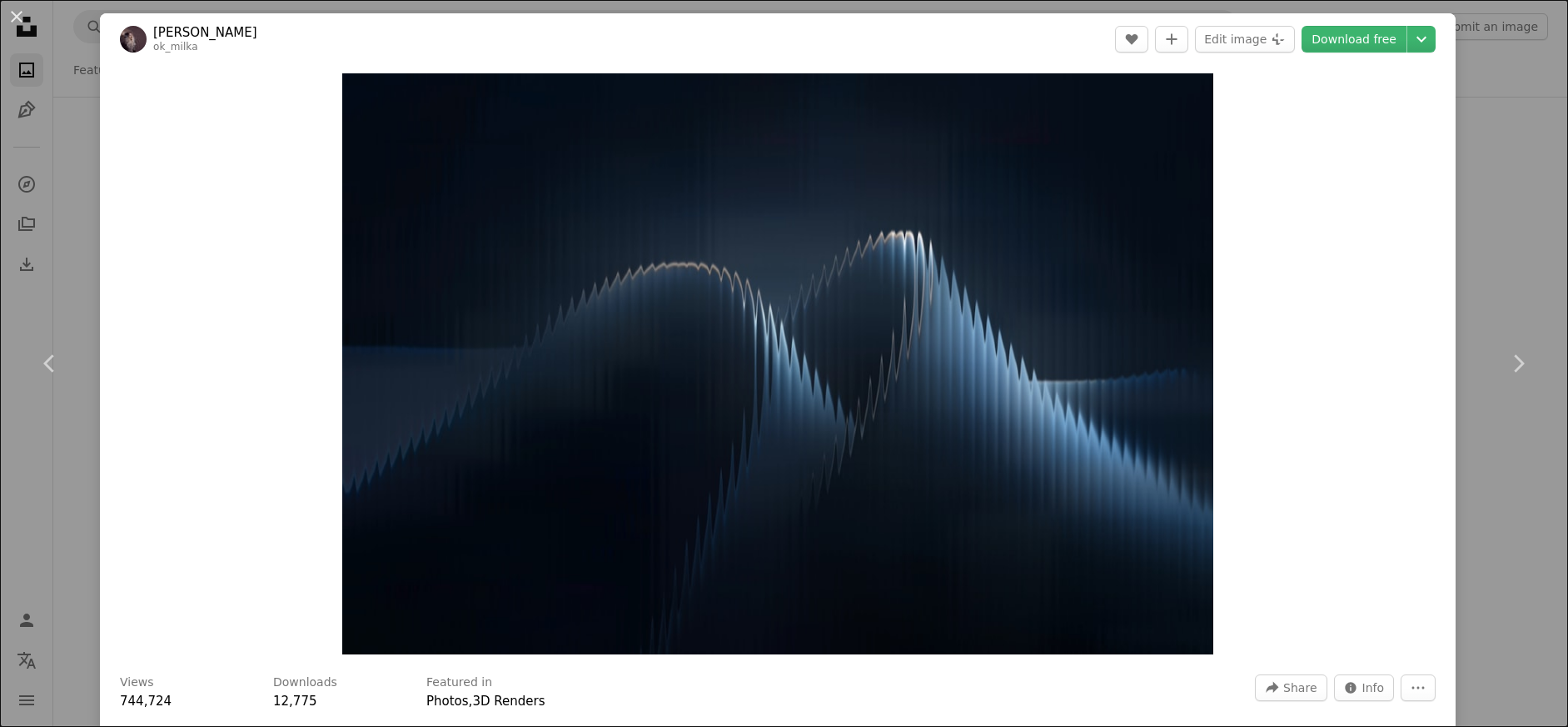
click at [1512, 157] on div "An X shape Chevron left Chevron right [PERSON_NAME] ok_milka A heart A plus sig…" at bounding box center [784, 364] width 1568 height 727
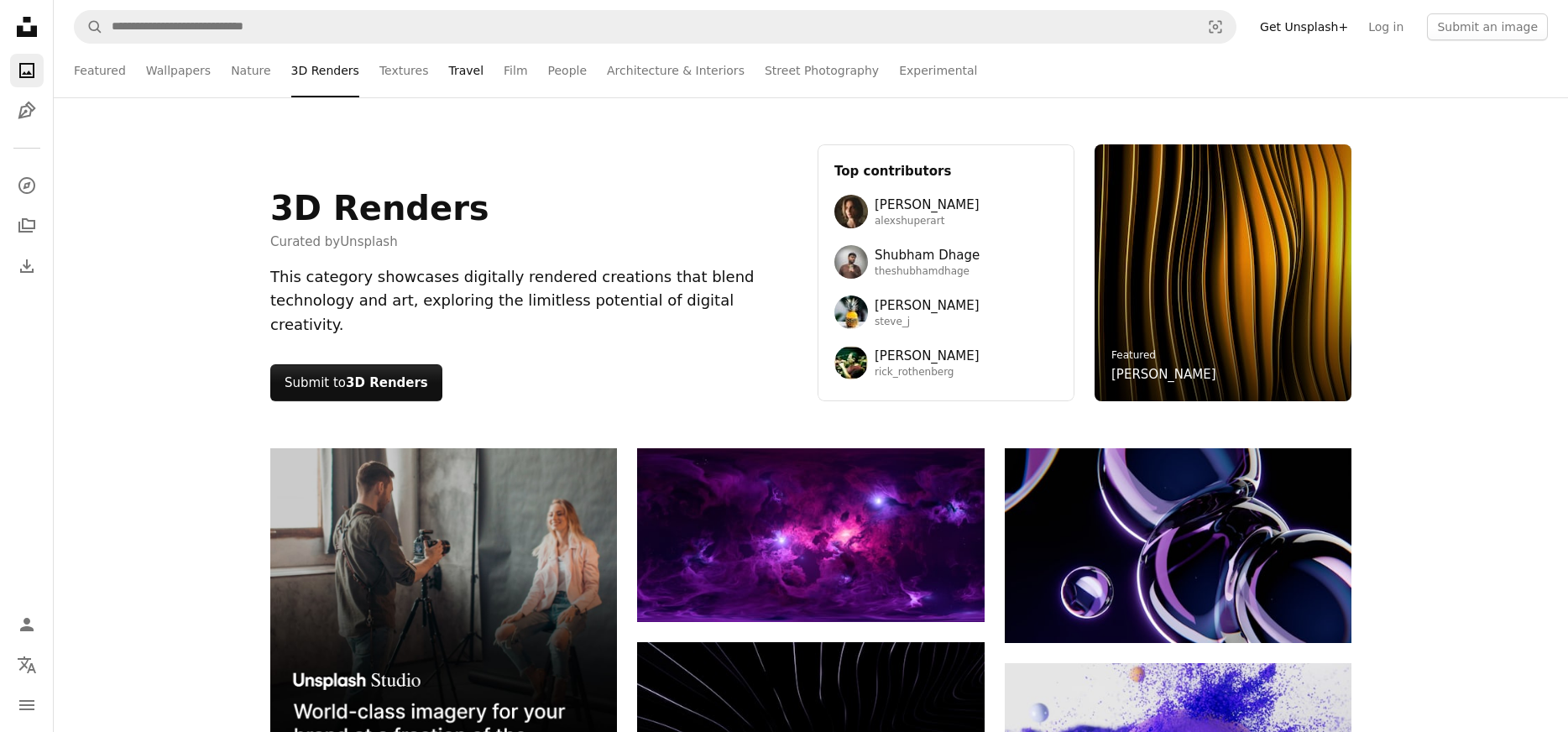
click at [454, 69] on link "Travel" at bounding box center [466, 70] width 35 height 54
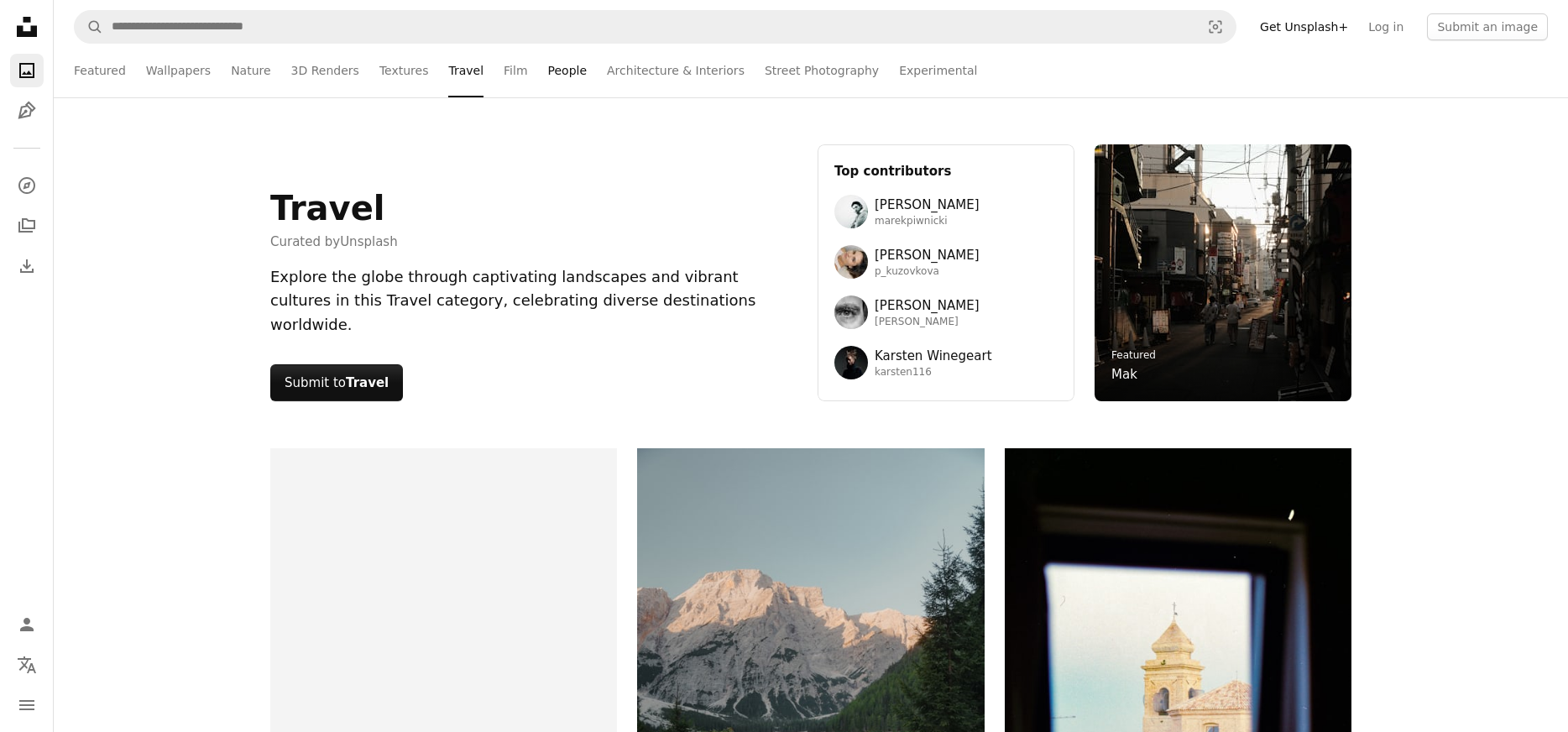
click at [548, 76] on link "People" at bounding box center [568, 70] width 40 height 54
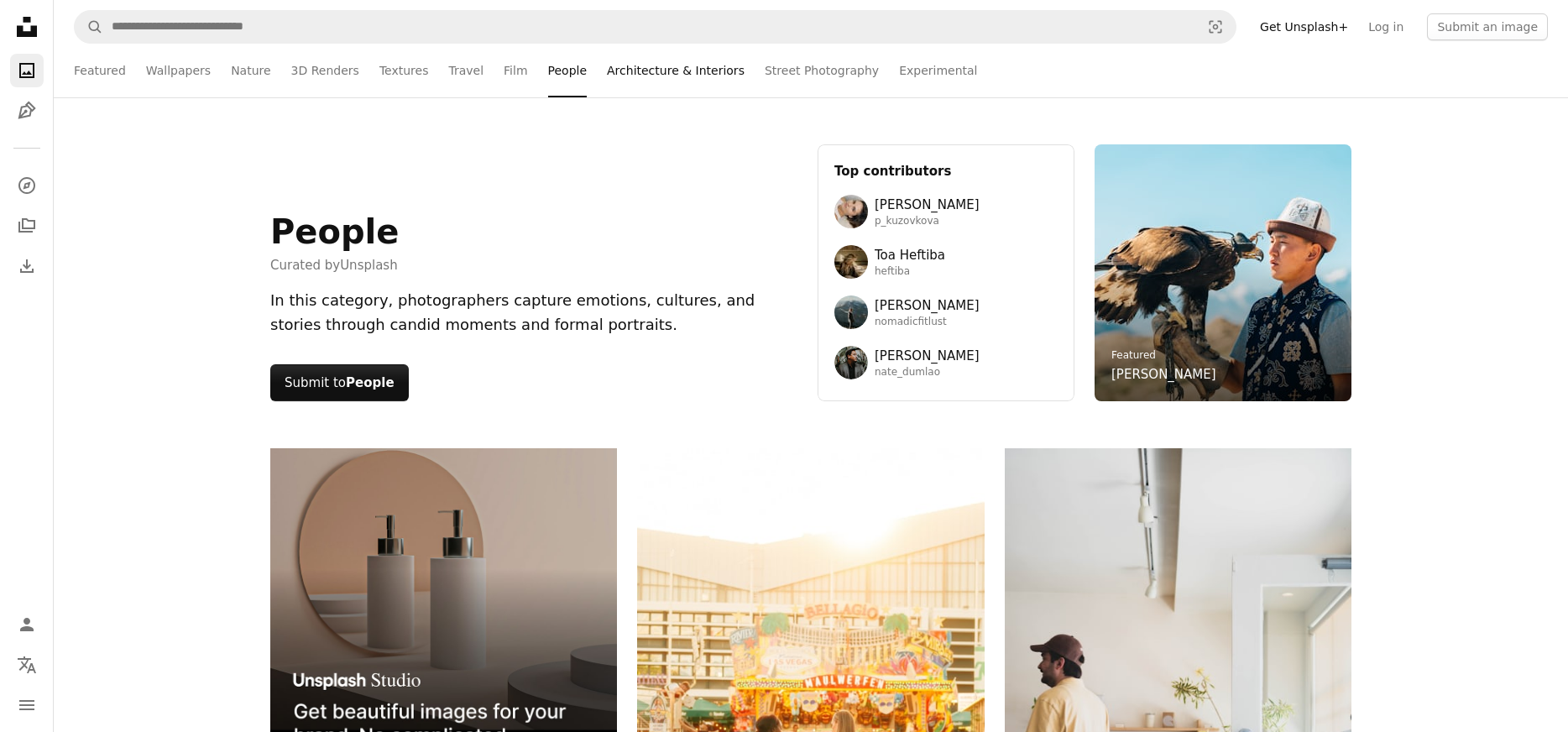
click at [679, 82] on link "Architecture & Interiors" at bounding box center [675, 70] width 138 height 54
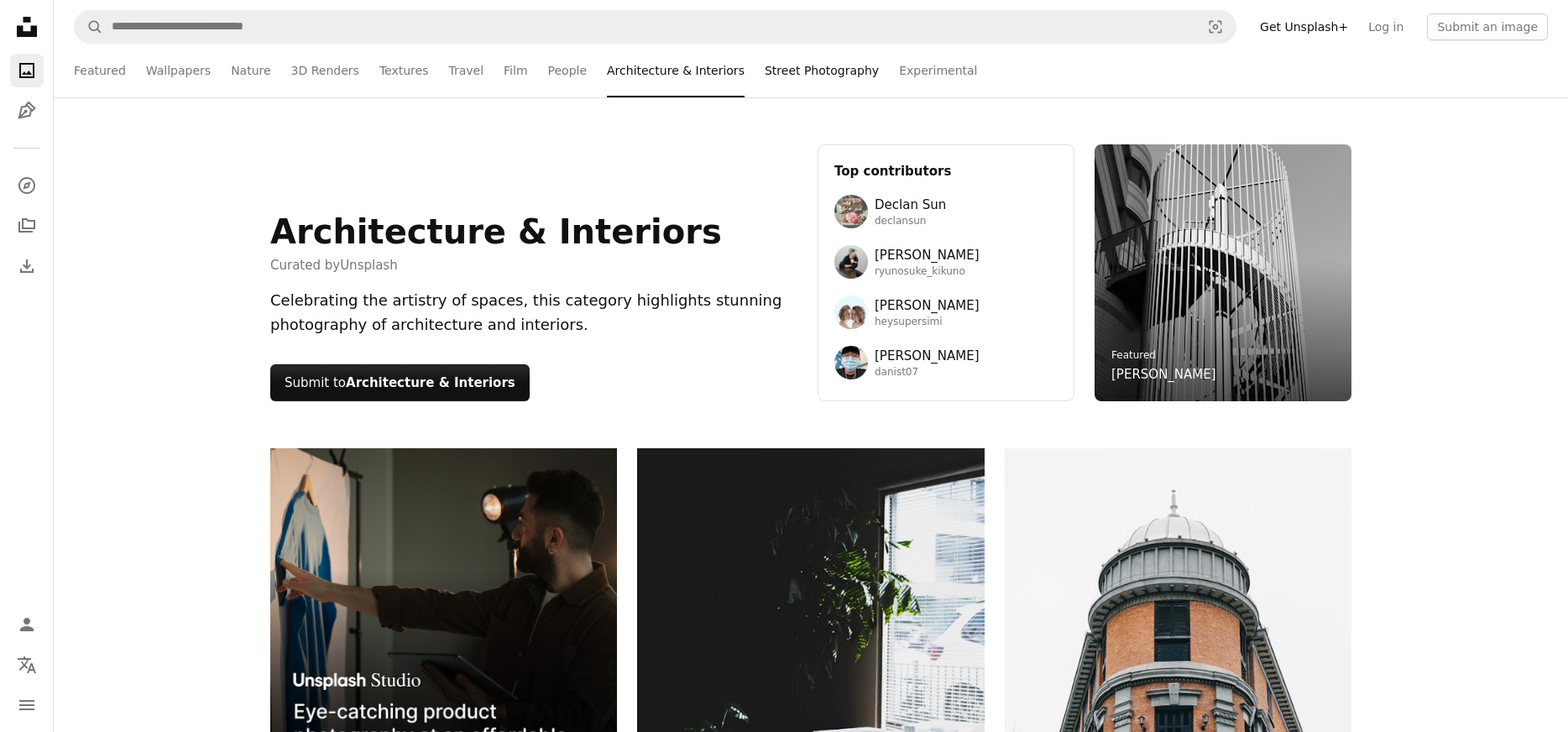
click at [785, 79] on link "Street Photography" at bounding box center [821, 70] width 114 height 54
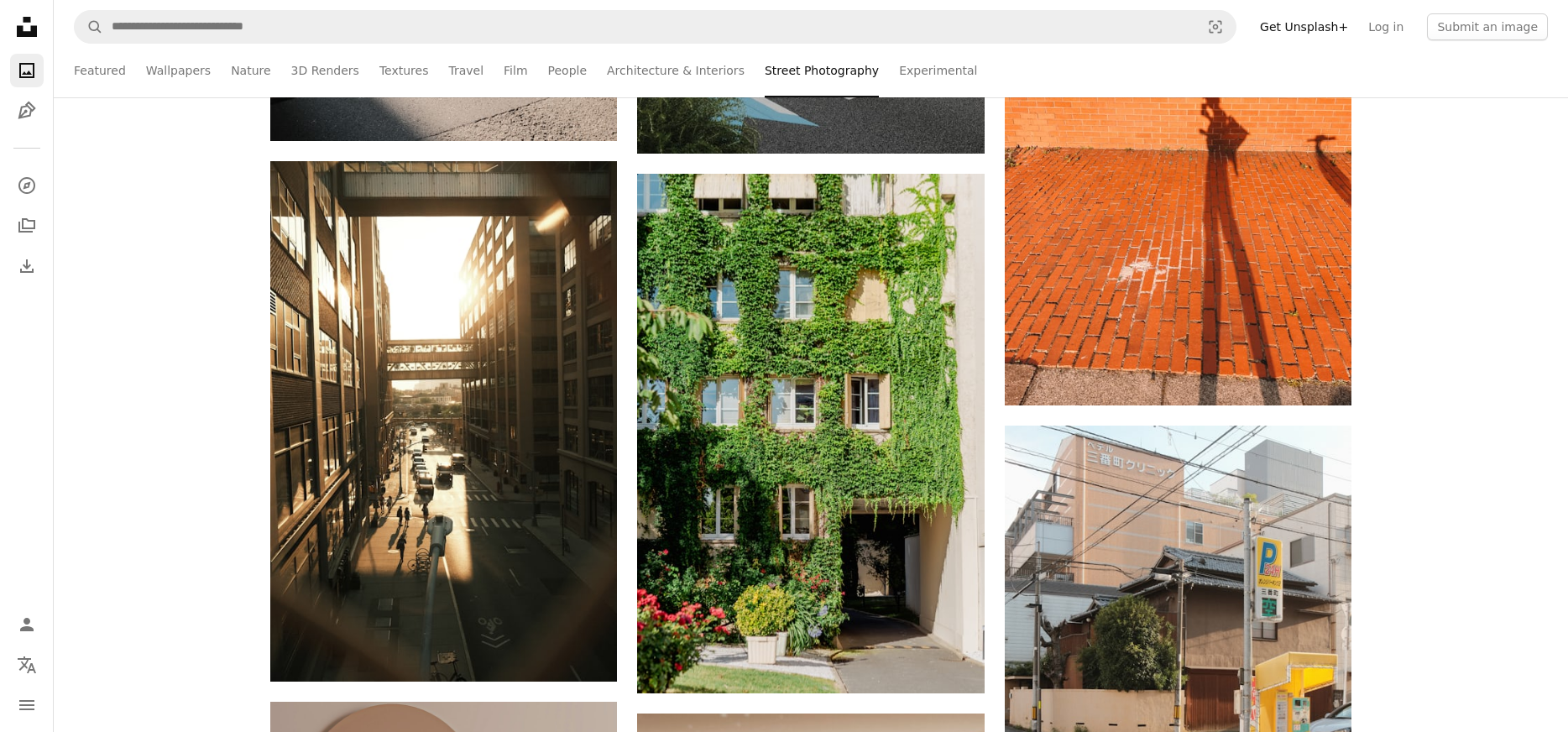
scroll to position [4714, 0]
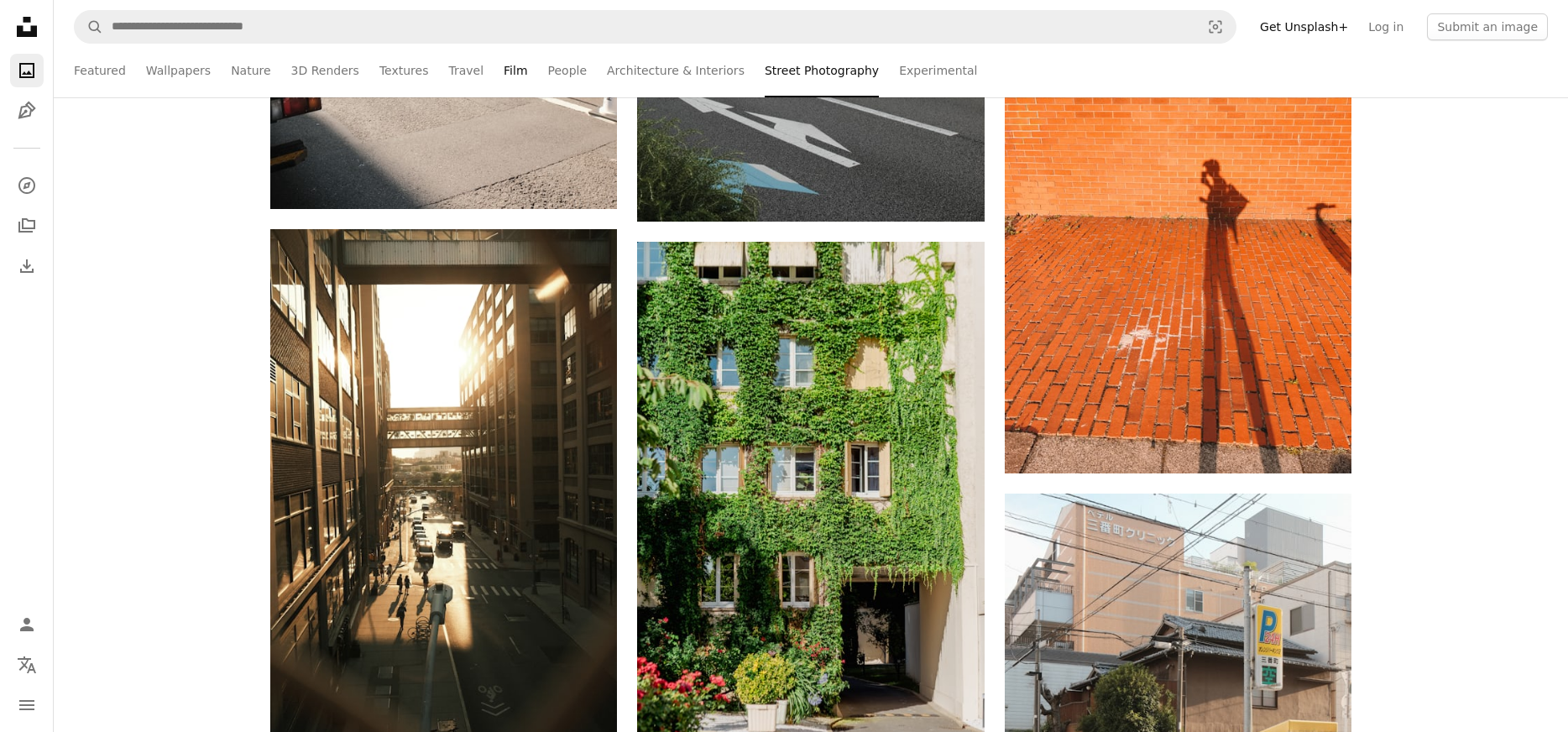
click at [504, 66] on link "Film" at bounding box center [515, 70] width 24 height 54
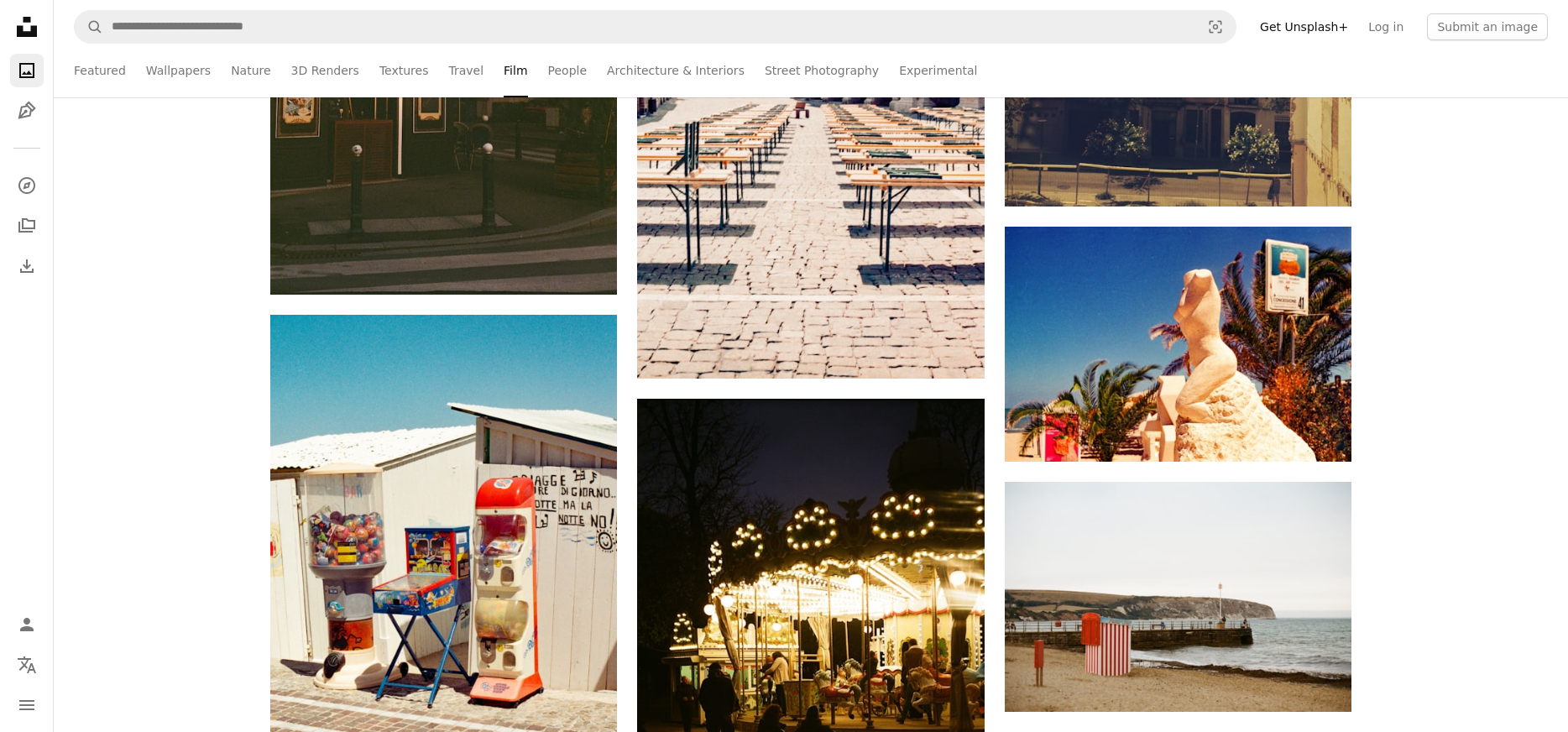
scroll to position [3987, 0]
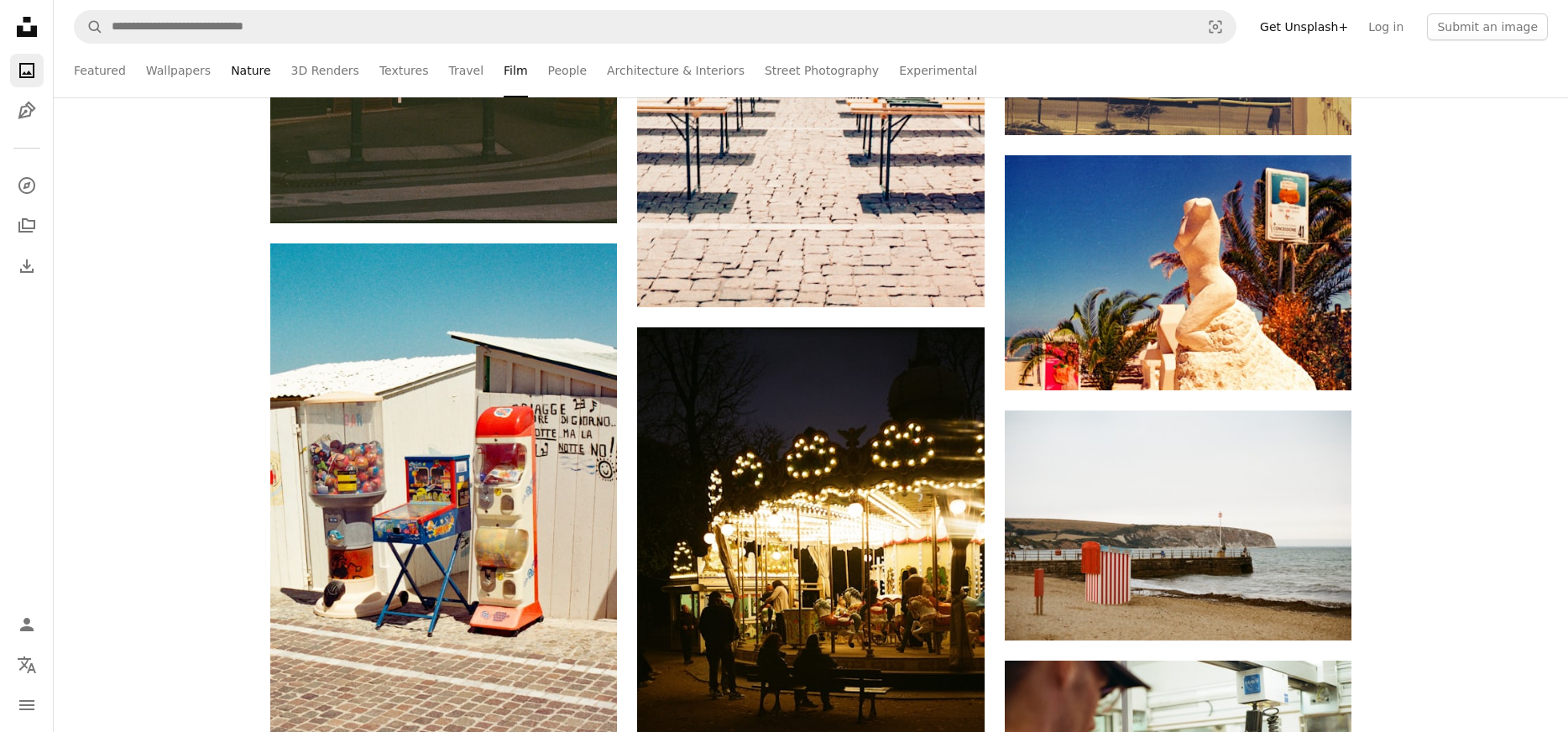
click at [231, 65] on link "Nature" at bounding box center [250, 70] width 40 height 54
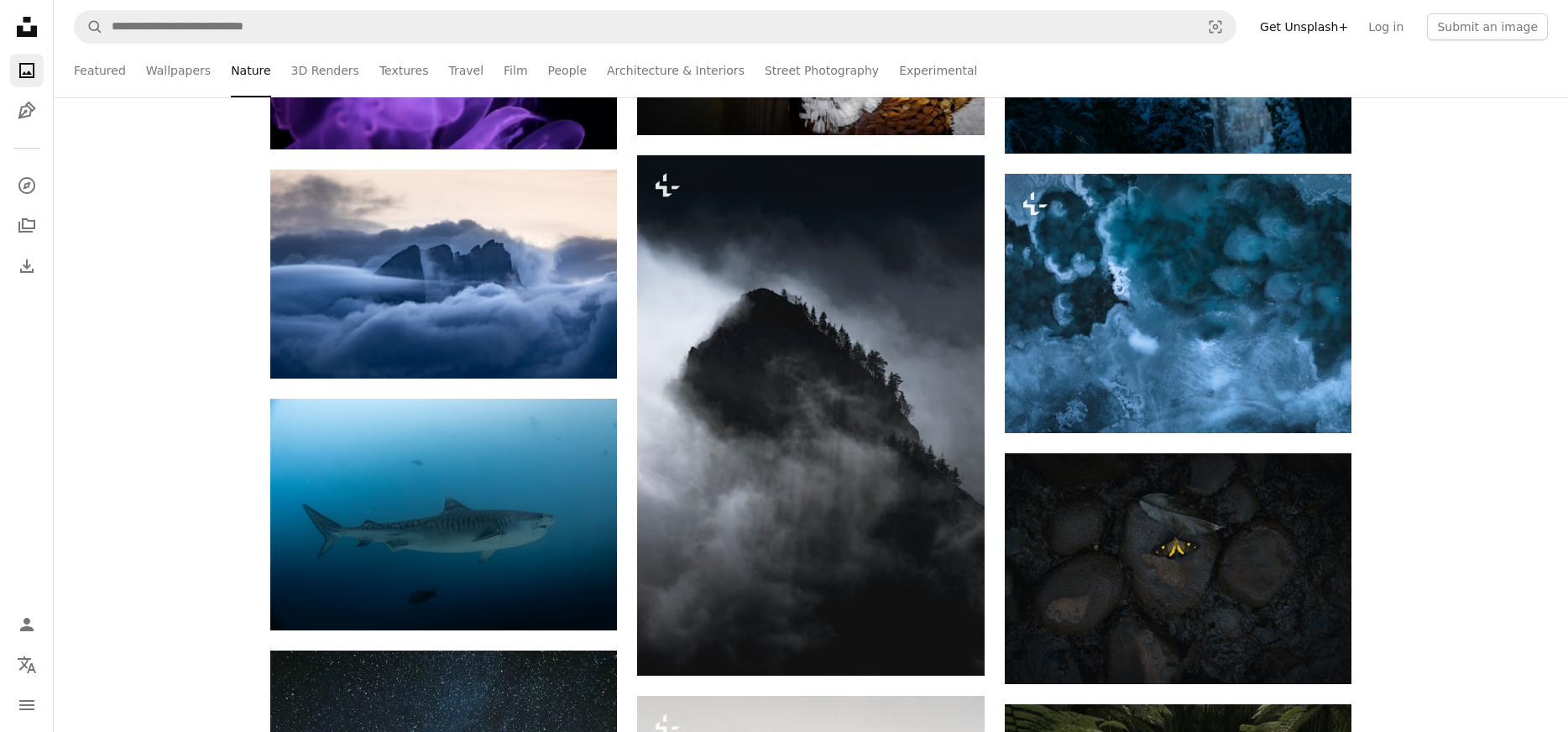
scroll to position [20515, 0]
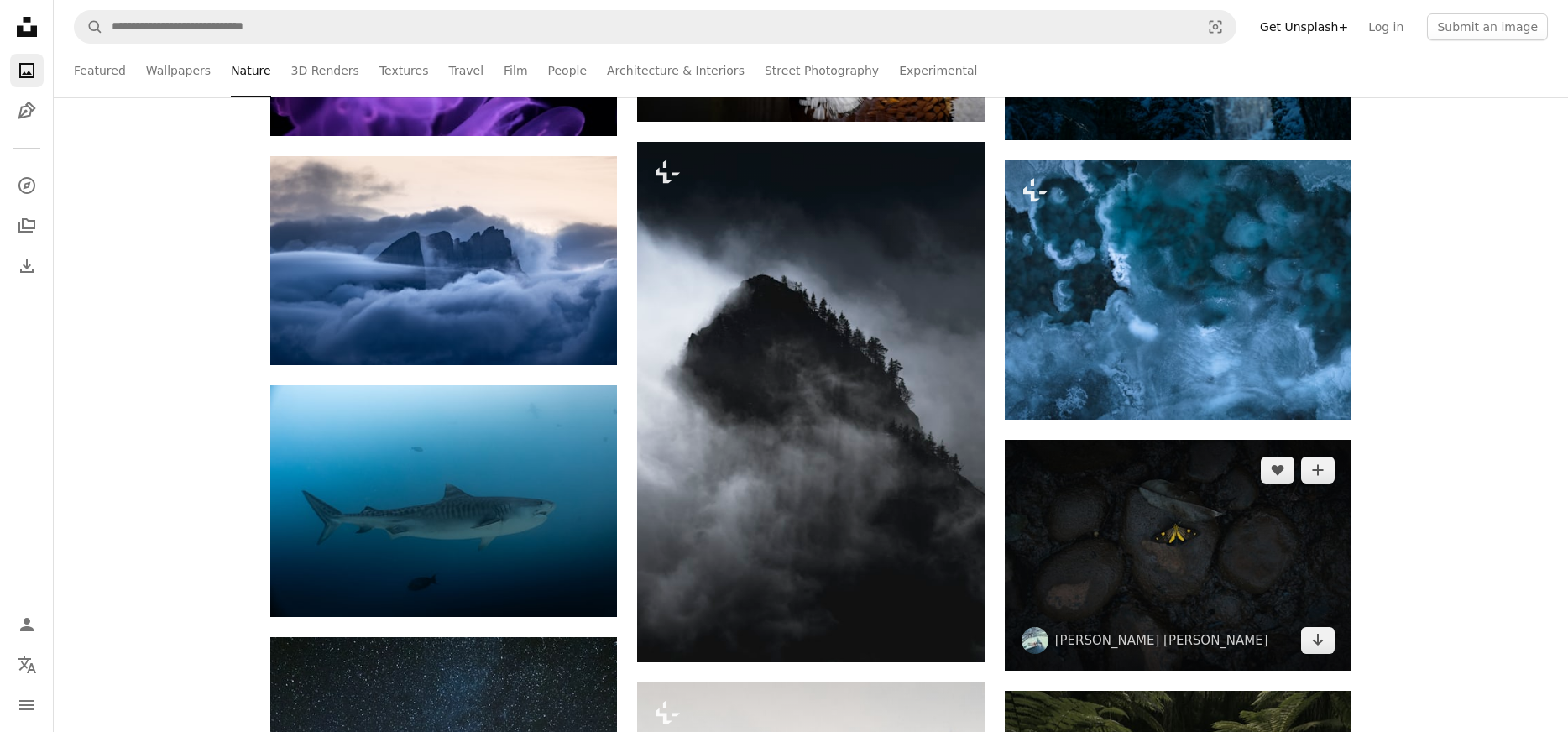
click at [1164, 535] on img at bounding box center [1177, 555] width 346 height 230
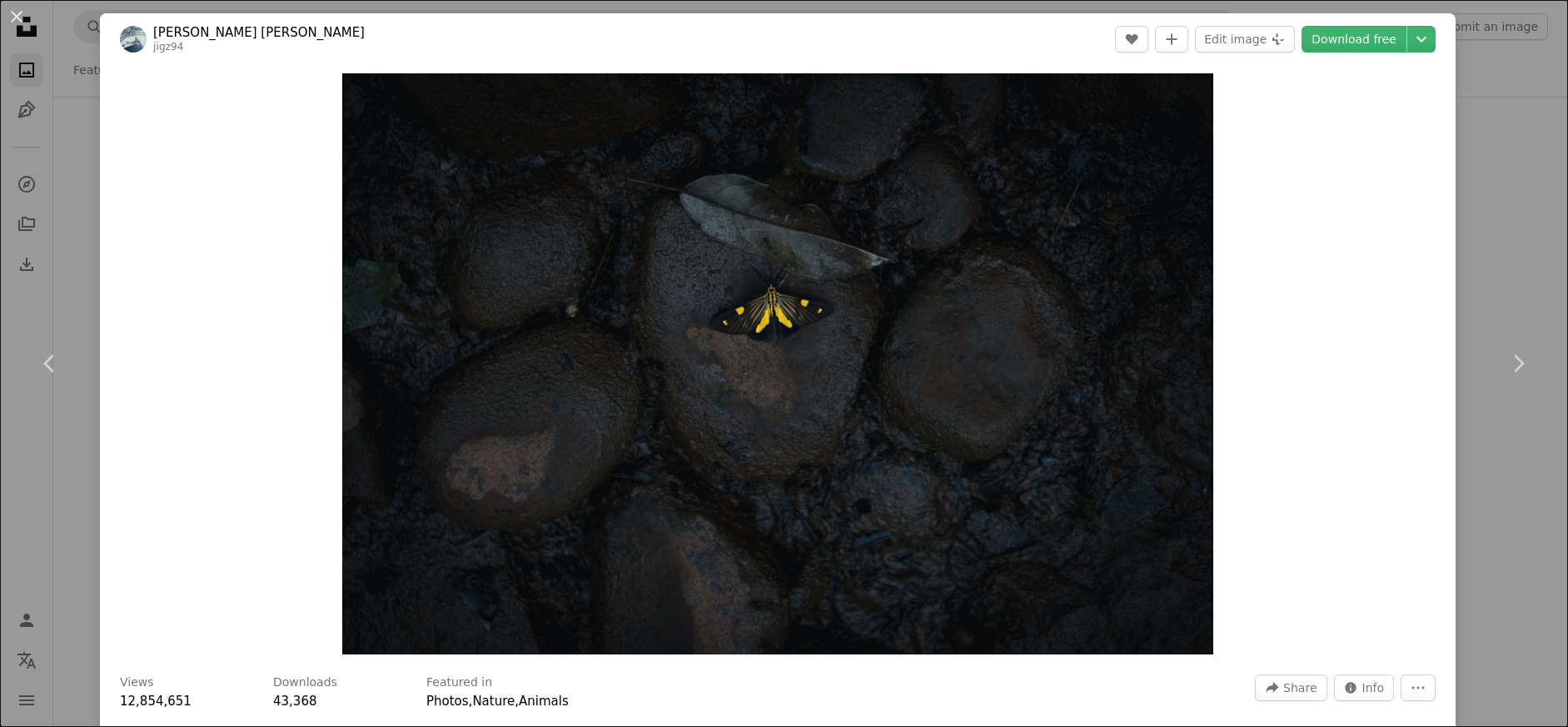
click at [1475, 160] on div "An X shape Chevron left Chevron right [PERSON_NAME] [PERSON_NAME] jigz94 A hear…" at bounding box center [784, 364] width 1568 height 727
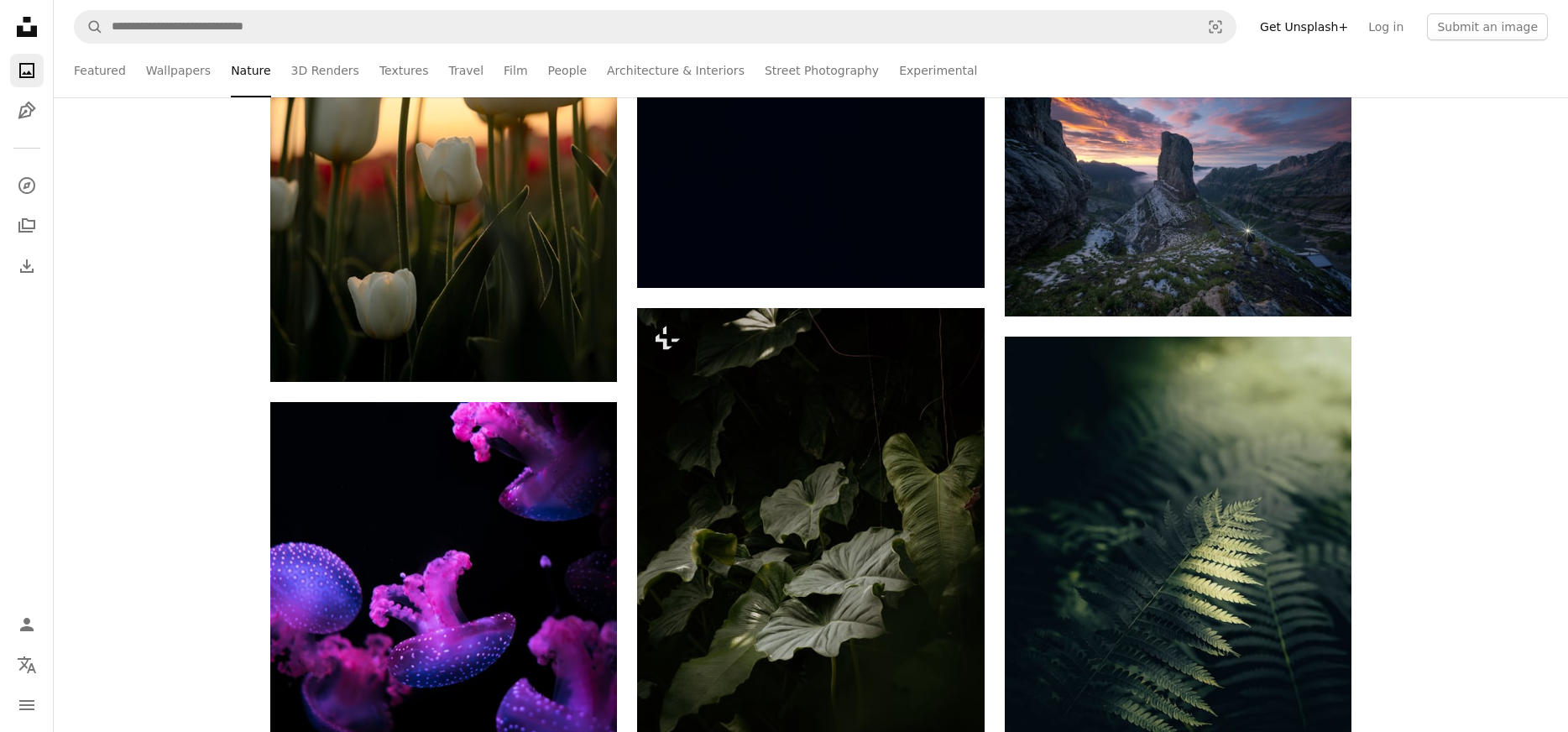
scroll to position [26906, 0]
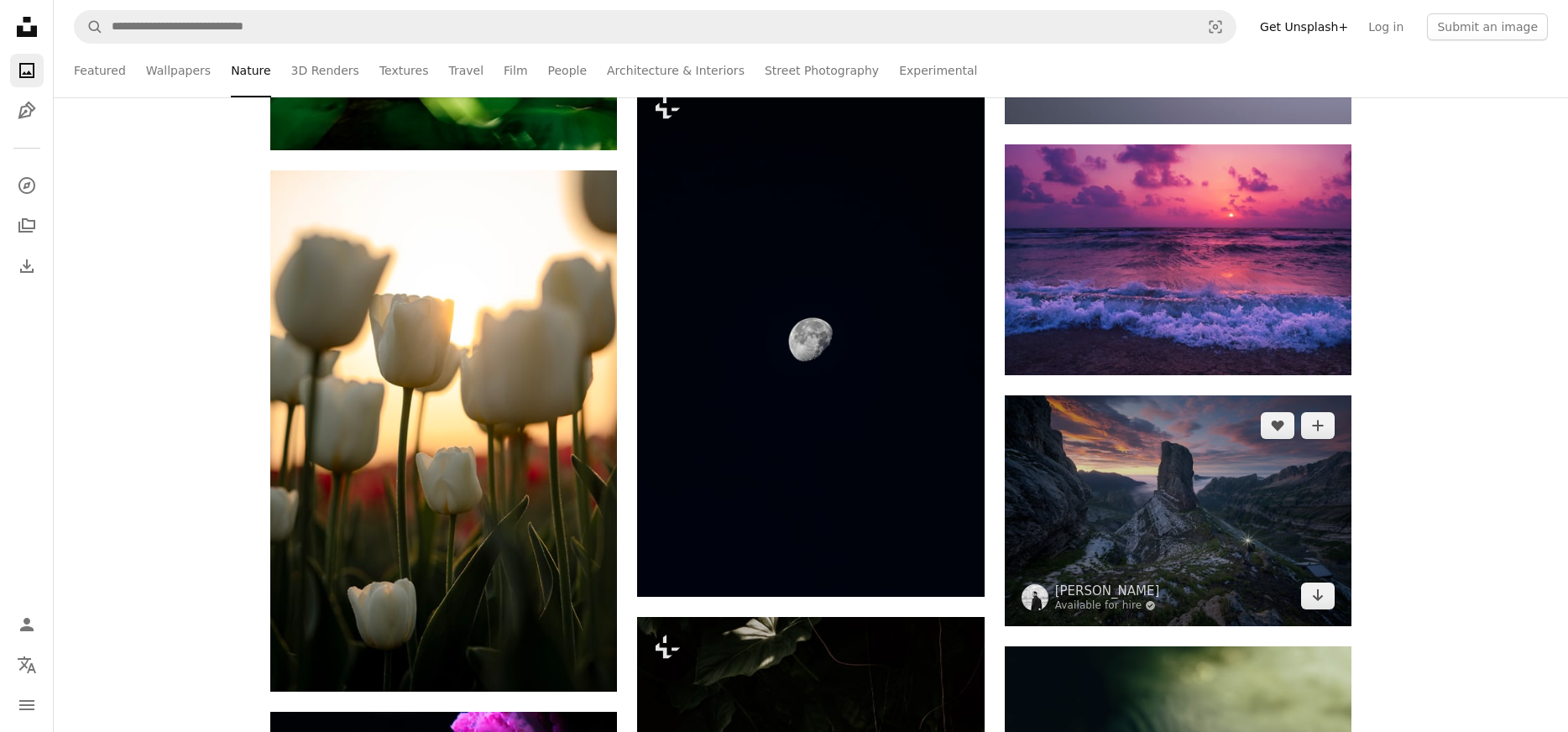
click at [1224, 528] on img at bounding box center [1177, 510] width 346 height 230
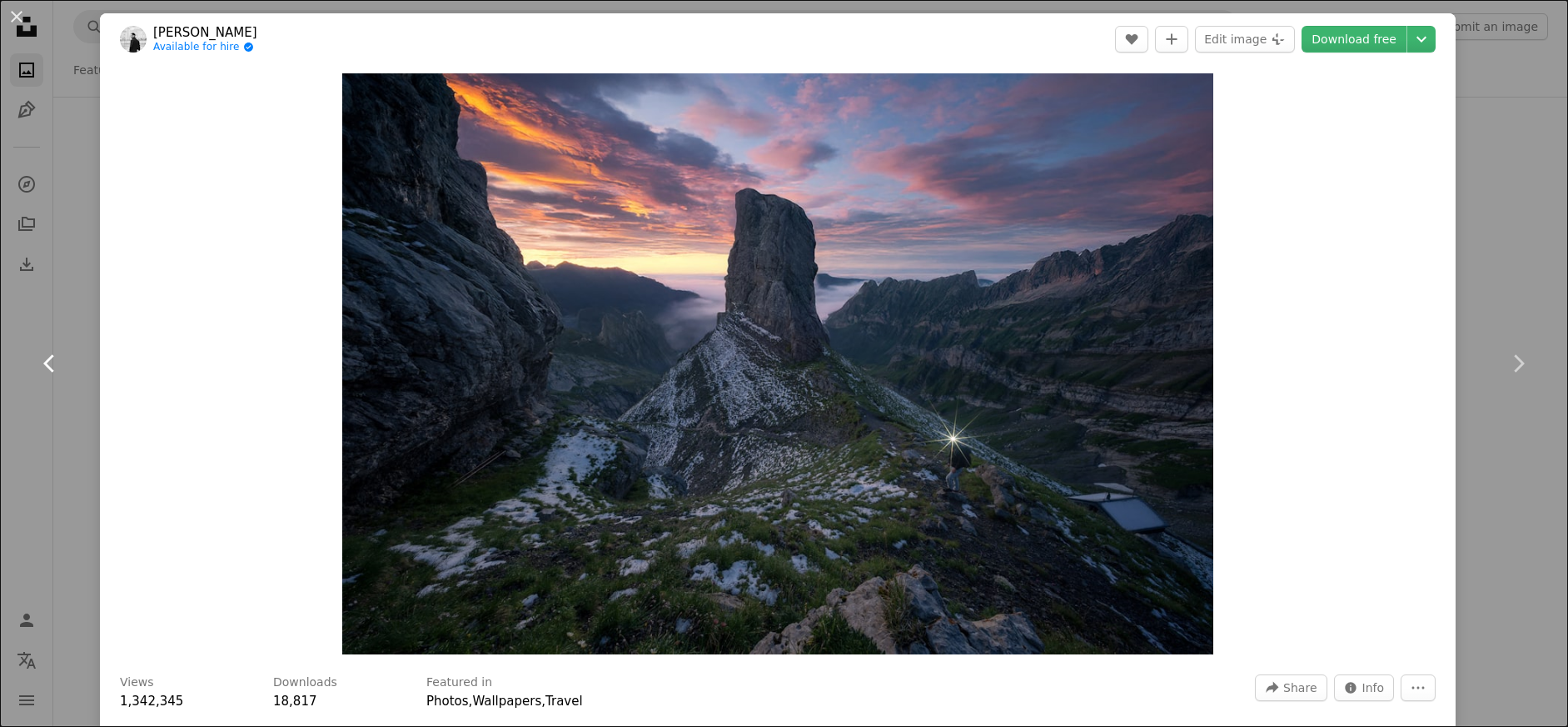
click at [57, 290] on link "Chevron left" at bounding box center [50, 364] width 100 height 160
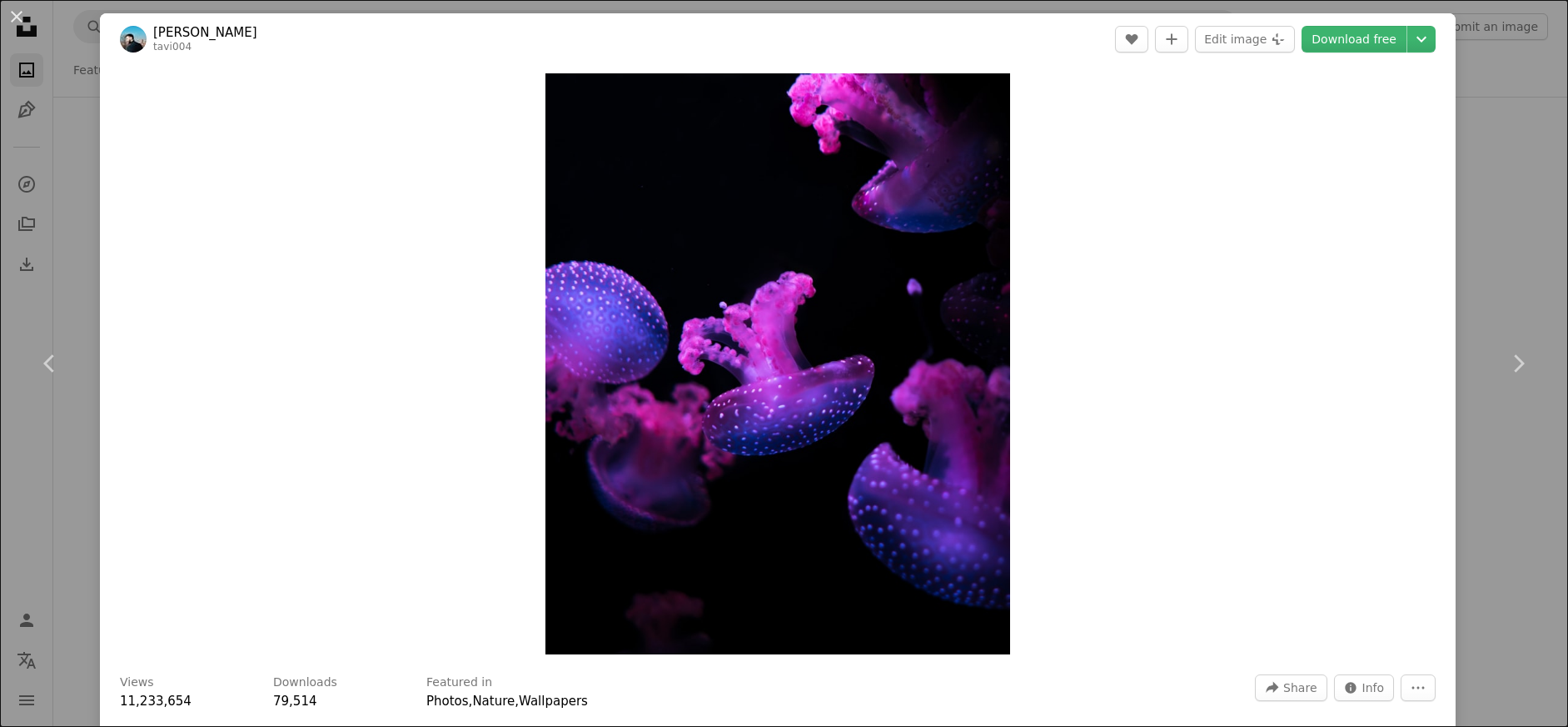
click at [1483, 98] on div "An X shape Chevron left Chevron right [PERSON_NAME] tavi004 A heart A plus sign…" at bounding box center [784, 364] width 1568 height 727
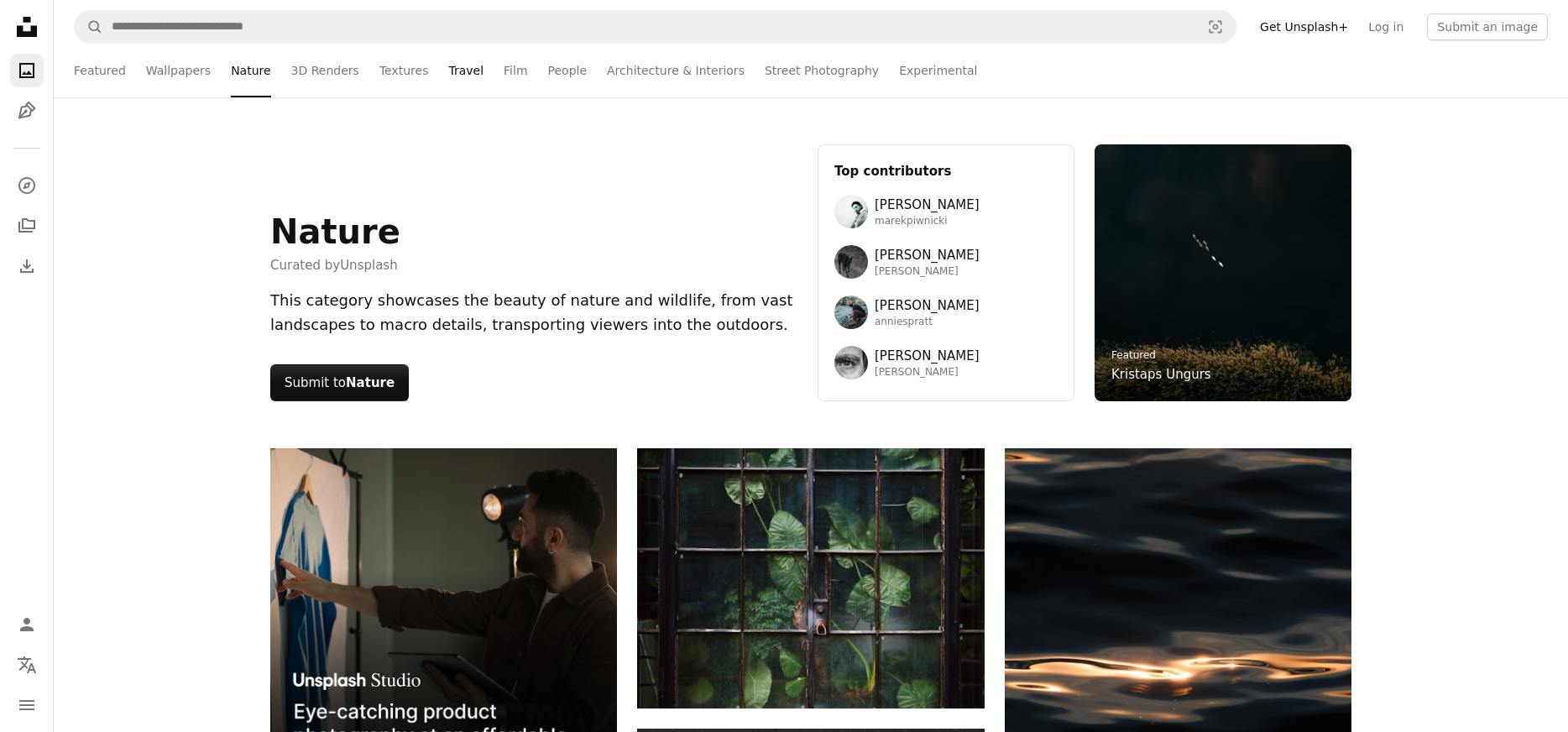
click at [449, 71] on link "Travel" at bounding box center [466, 70] width 35 height 54
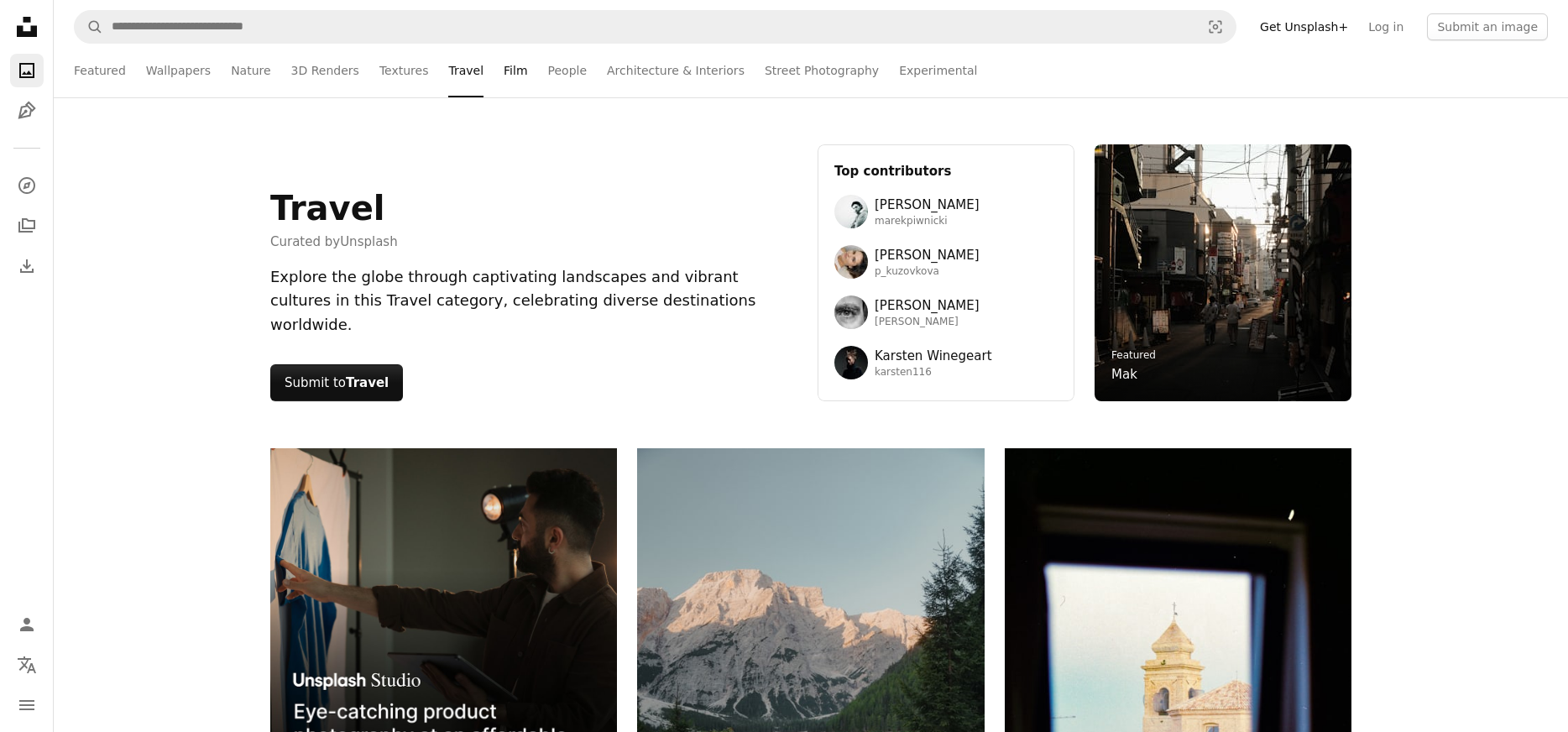
click at [504, 65] on link "Film" at bounding box center [515, 70] width 24 height 54
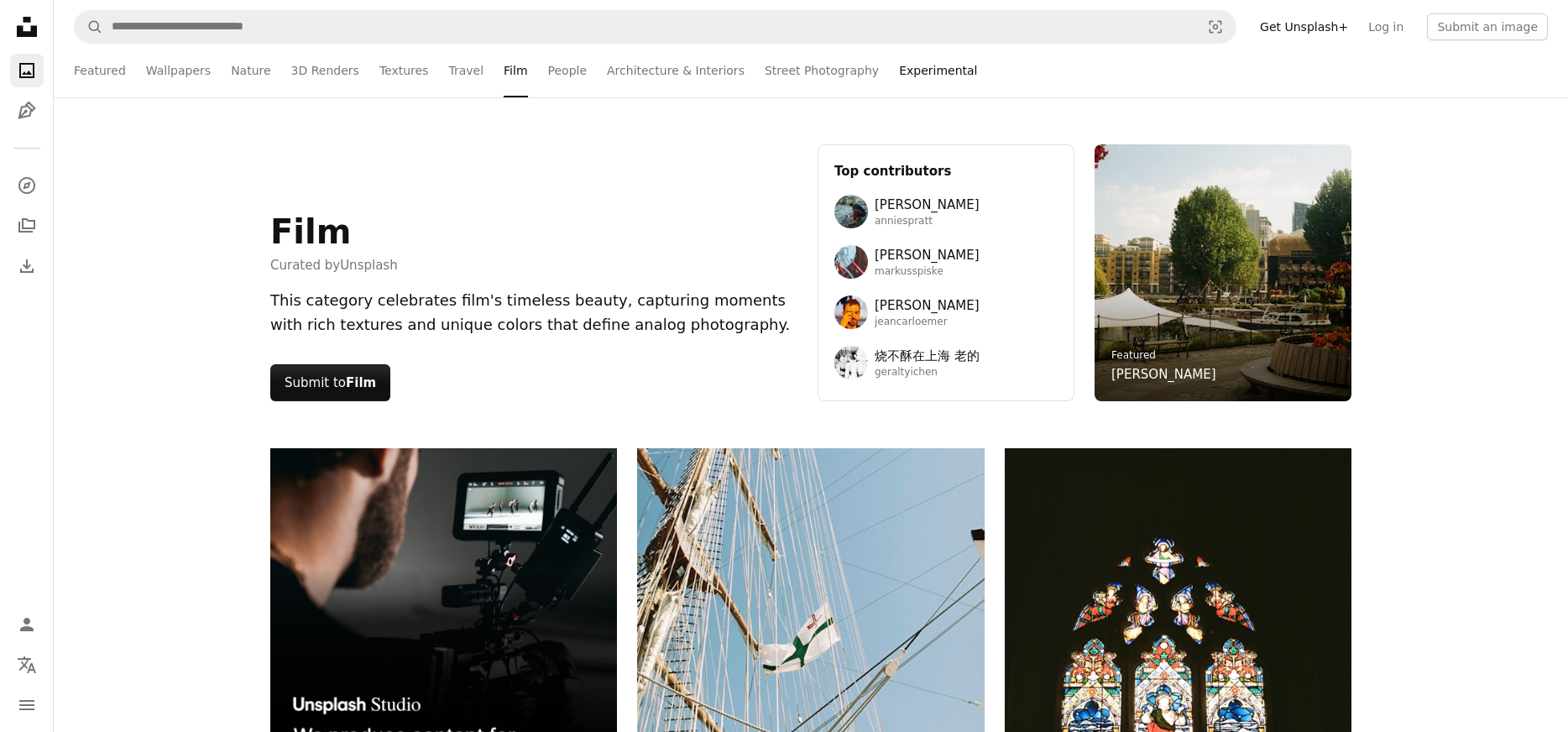
click at [899, 71] on link "Experimental" at bounding box center [938, 70] width 78 height 54
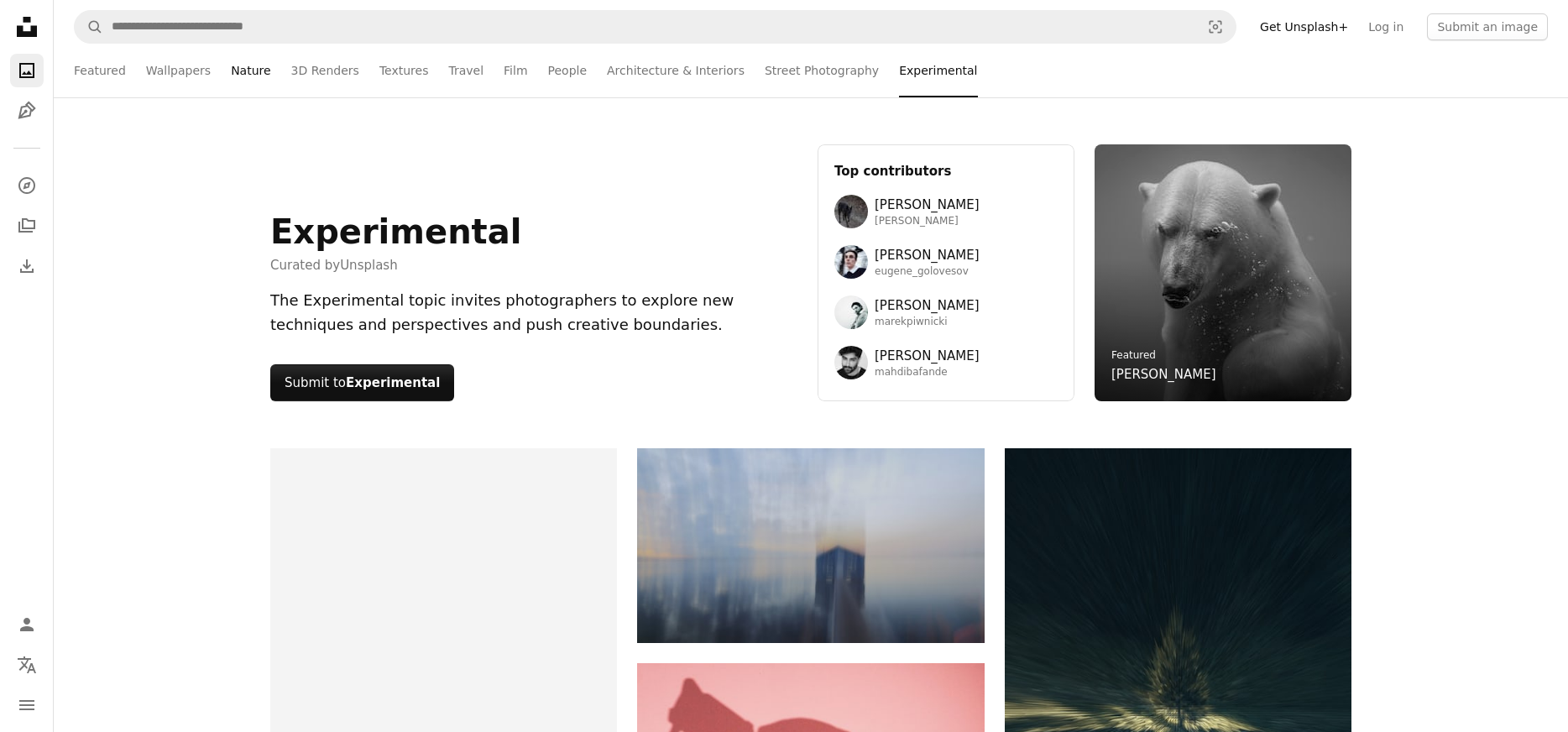
click at [244, 69] on link "Nature" at bounding box center [250, 70] width 40 height 54
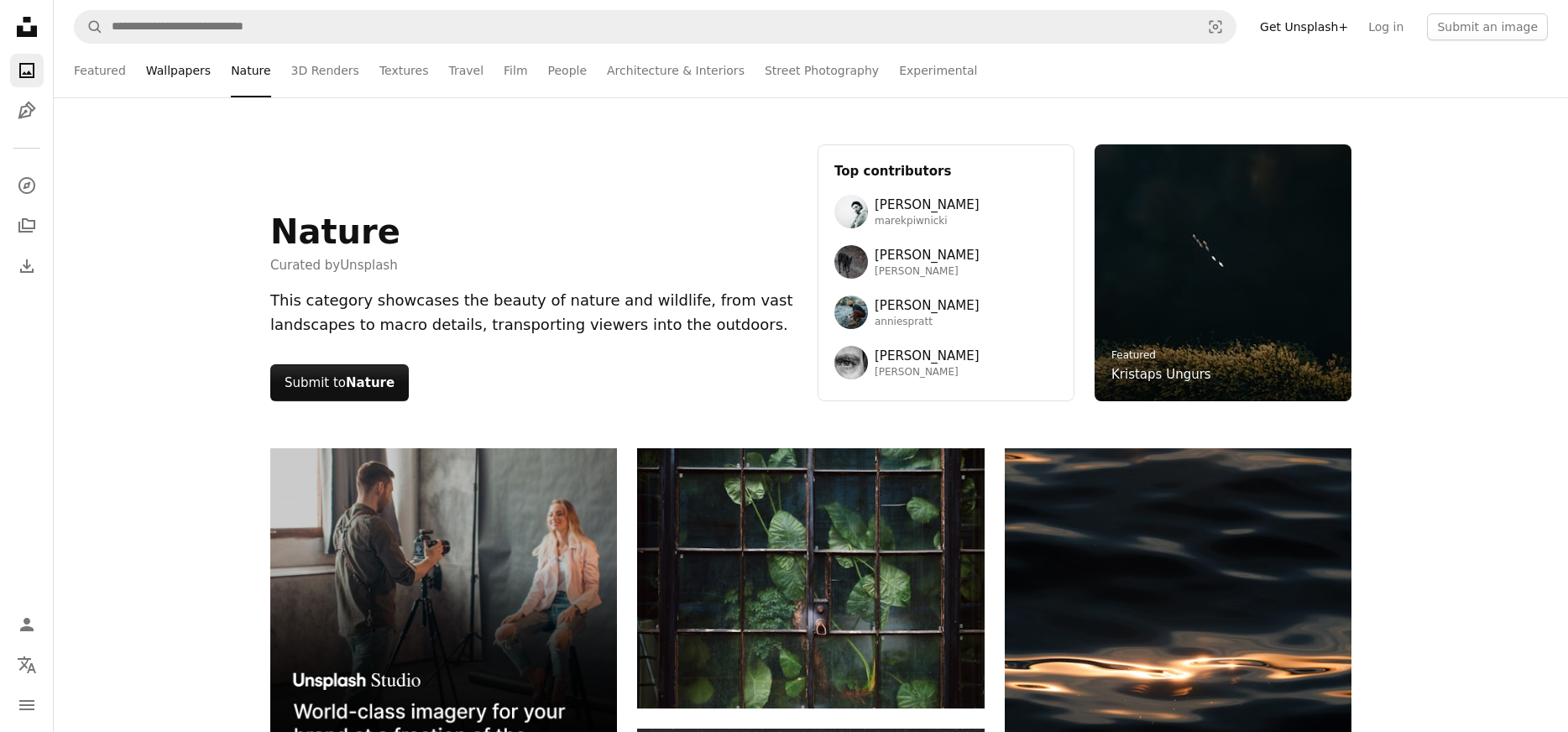
click at [160, 71] on link "Wallpapers" at bounding box center [178, 70] width 65 height 54
